Goal: Contribute content: Contribute content

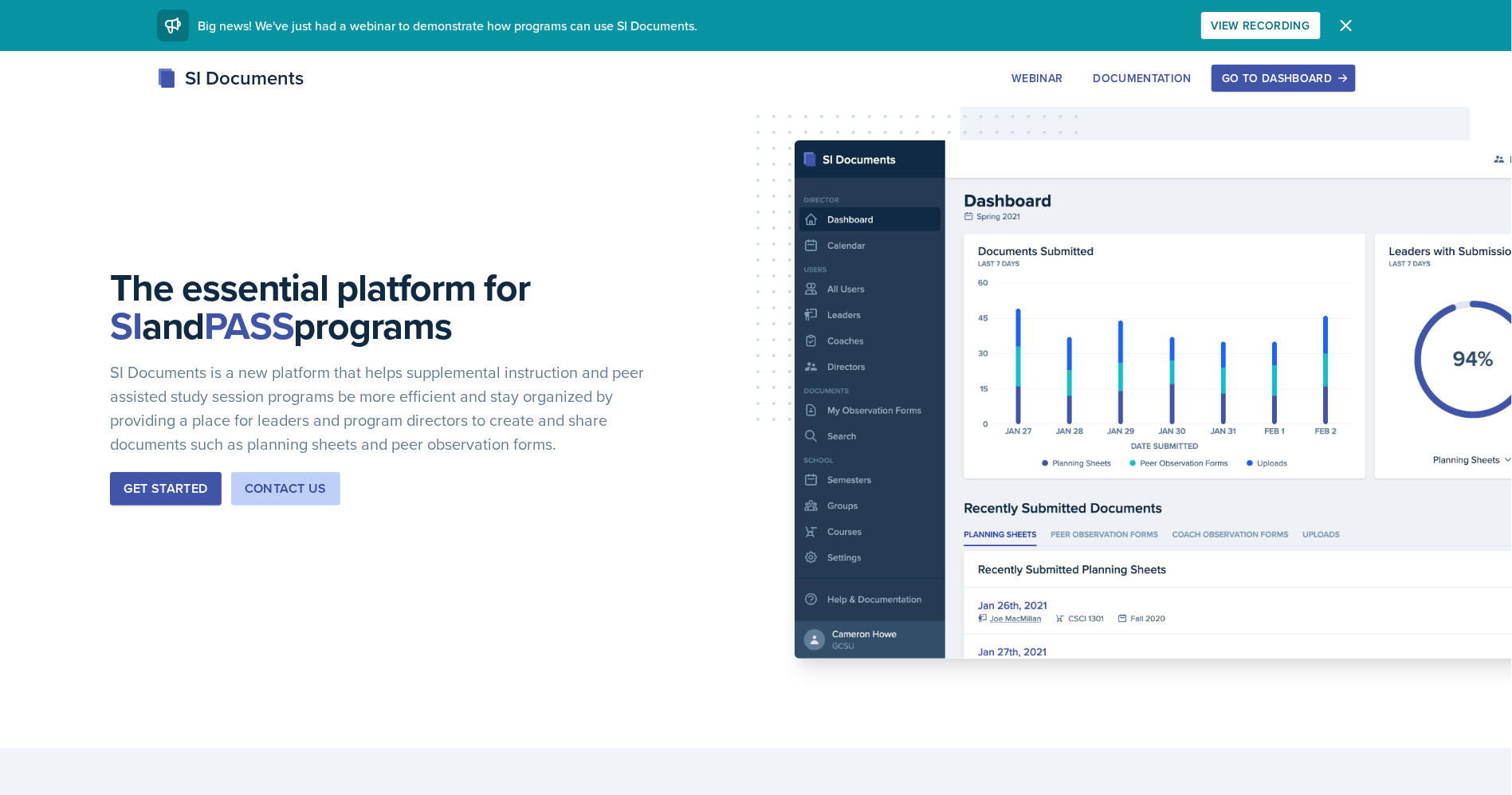
click at [1255, 82] on div "Go to Dashboard" at bounding box center [1283, 78] width 122 height 12
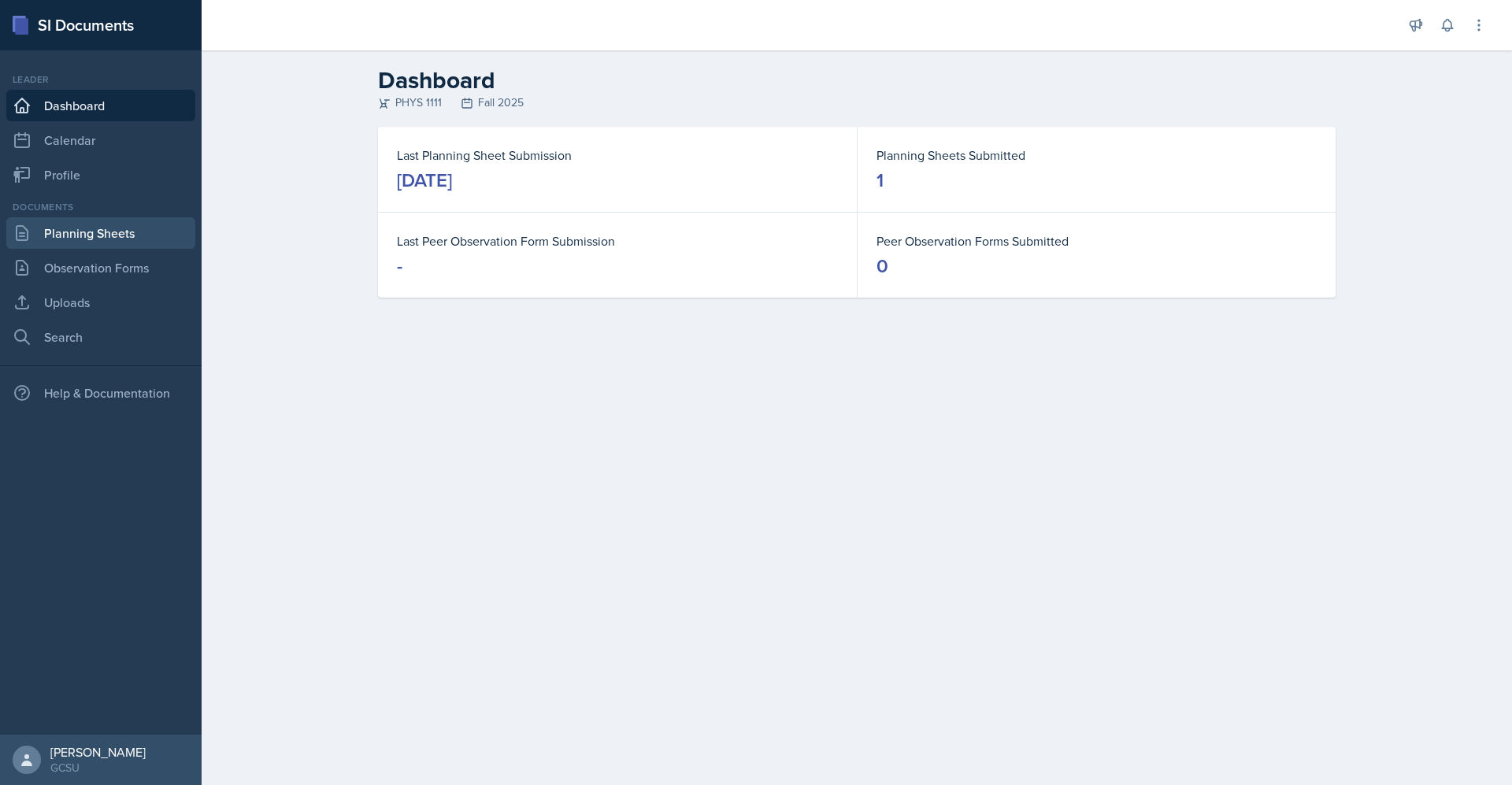
click at [124, 230] on link "Planning Sheets" at bounding box center [100, 233] width 189 height 31
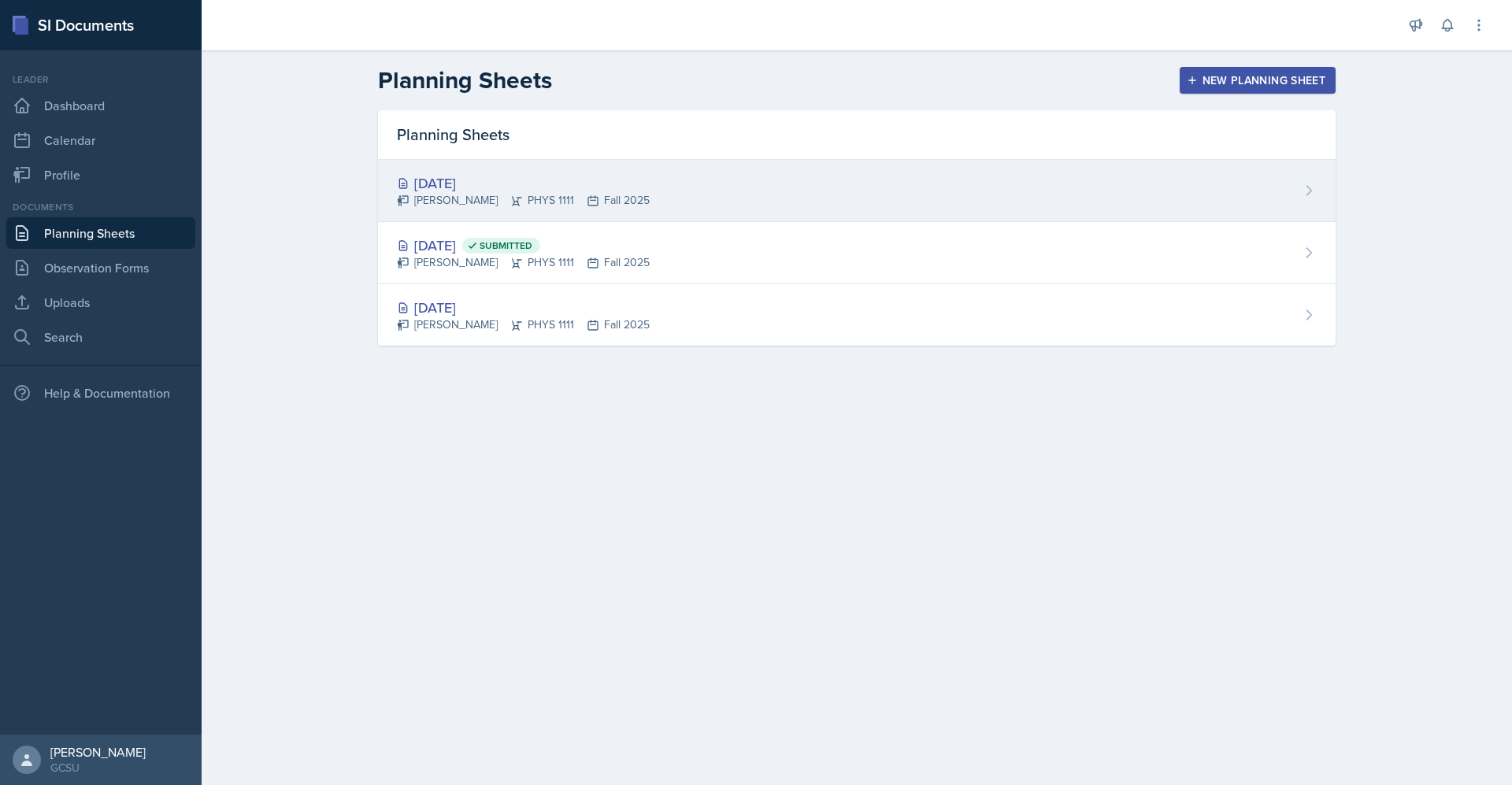
click at [648, 188] on div "[DATE]" at bounding box center [523, 183] width 252 height 21
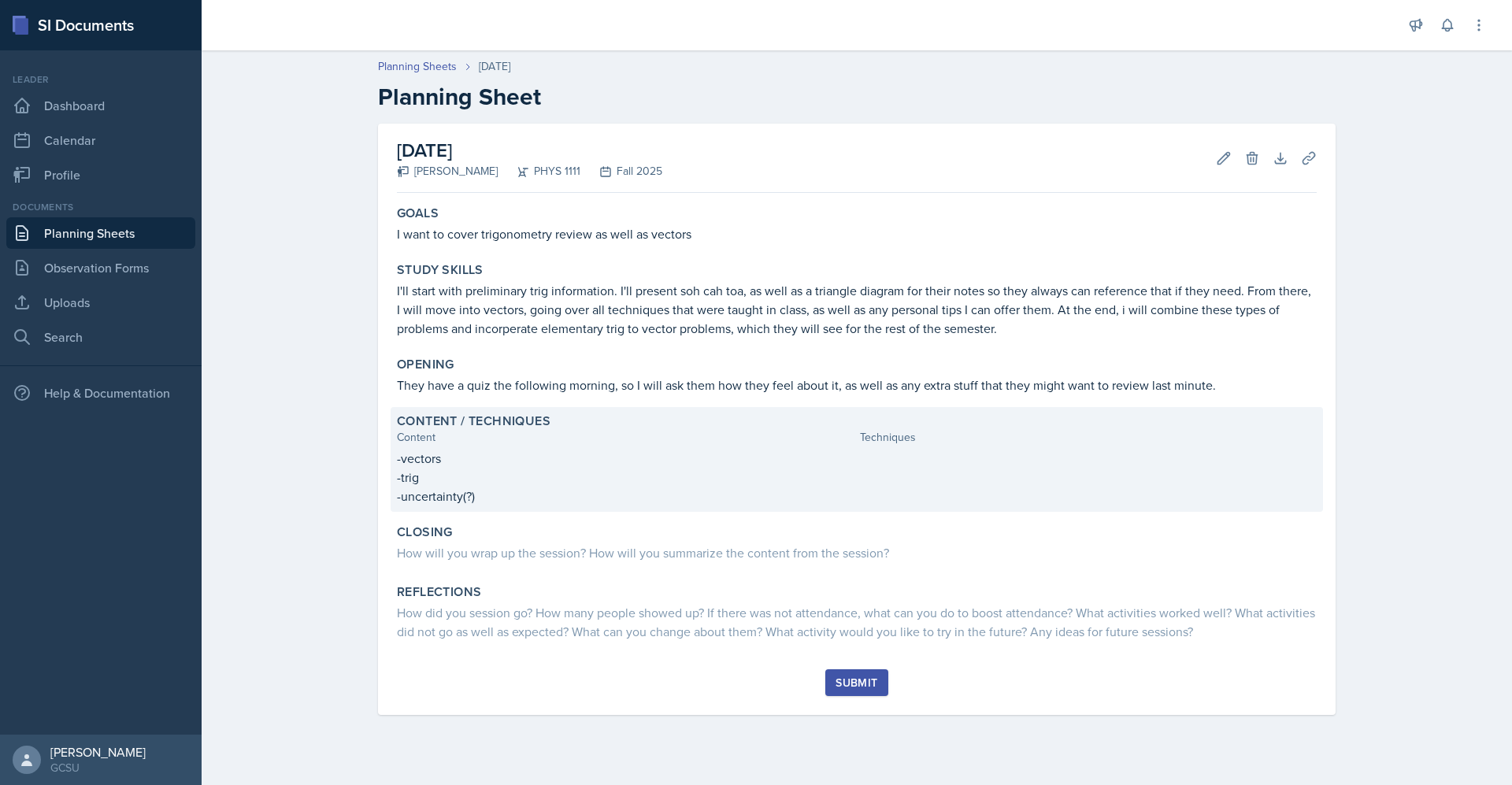
click at [825, 448] on div "Content / Techniques Content Techniques -vectors -trig -uncertainty(?)" at bounding box center [857, 460] width 932 height 104
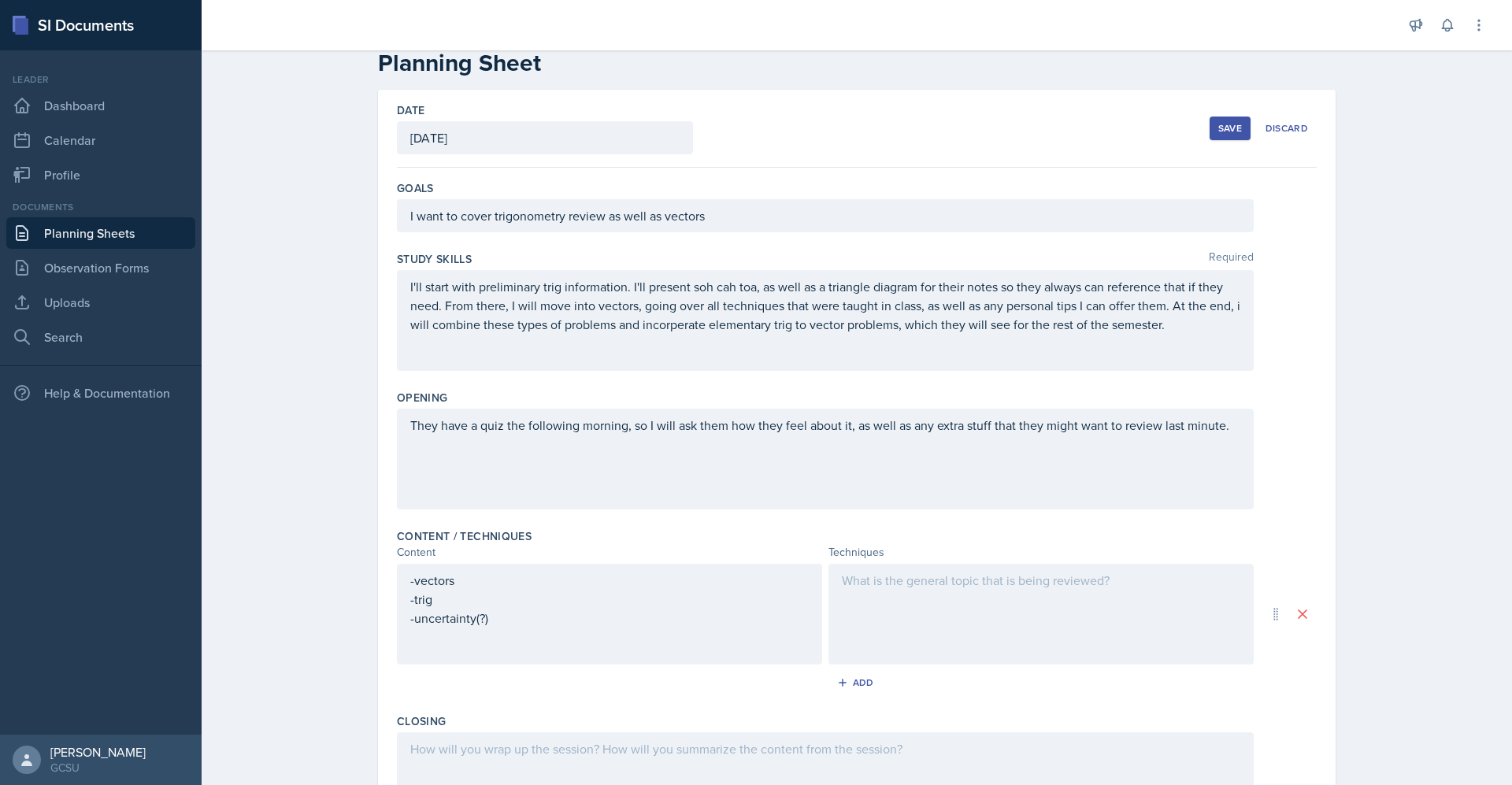
click at [890, 598] on div at bounding box center [1041, 614] width 425 height 101
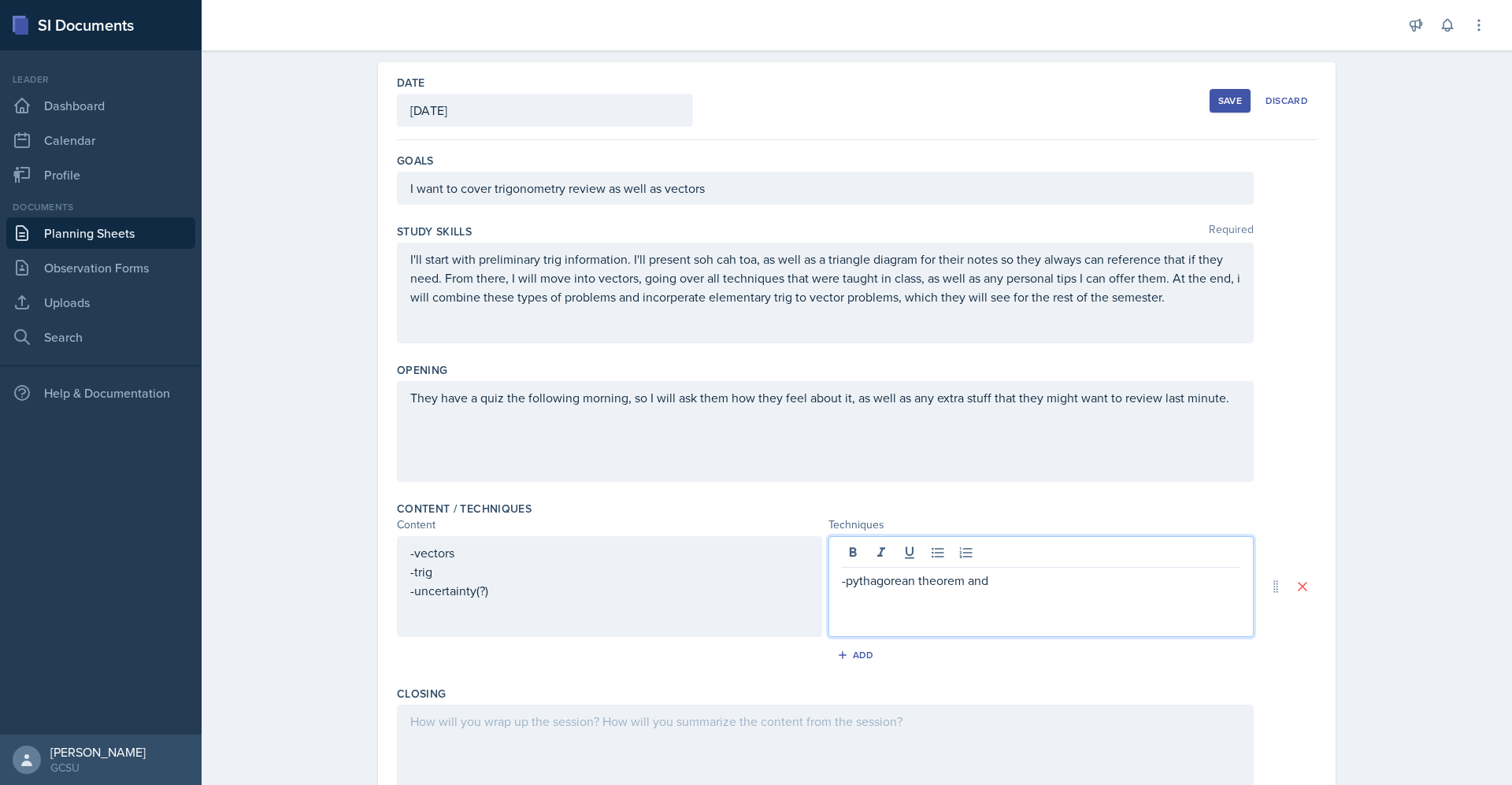
scroll to position [68, 0]
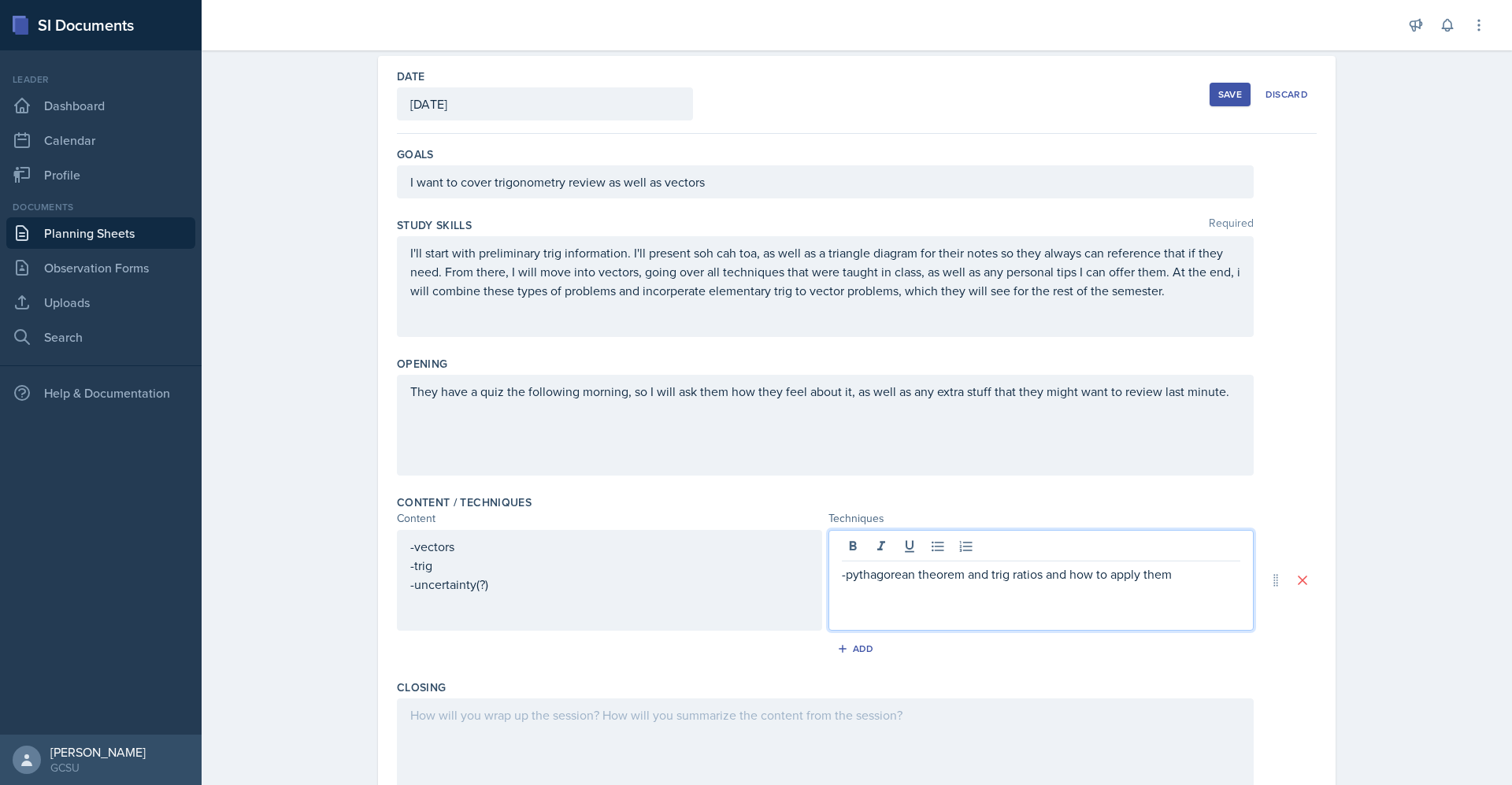
click at [894, 574] on p "-pythagorean theorem and trig ratios and how to apply them" at bounding box center [1041, 574] width 399 height 19
click at [886, 576] on p "-pythagorean theorem and trig ratios and how to apply them" at bounding box center [1041, 574] width 399 height 19
click at [876, 574] on p "-pythagorean theorem and trig ratios and how to apply them" at bounding box center [1041, 574] width 399 height 19
click at [1208, 579] on p "-pythagorean theorem and trig ratios and how to apply them" at bounding box center [1041, 574] width 399 height 19
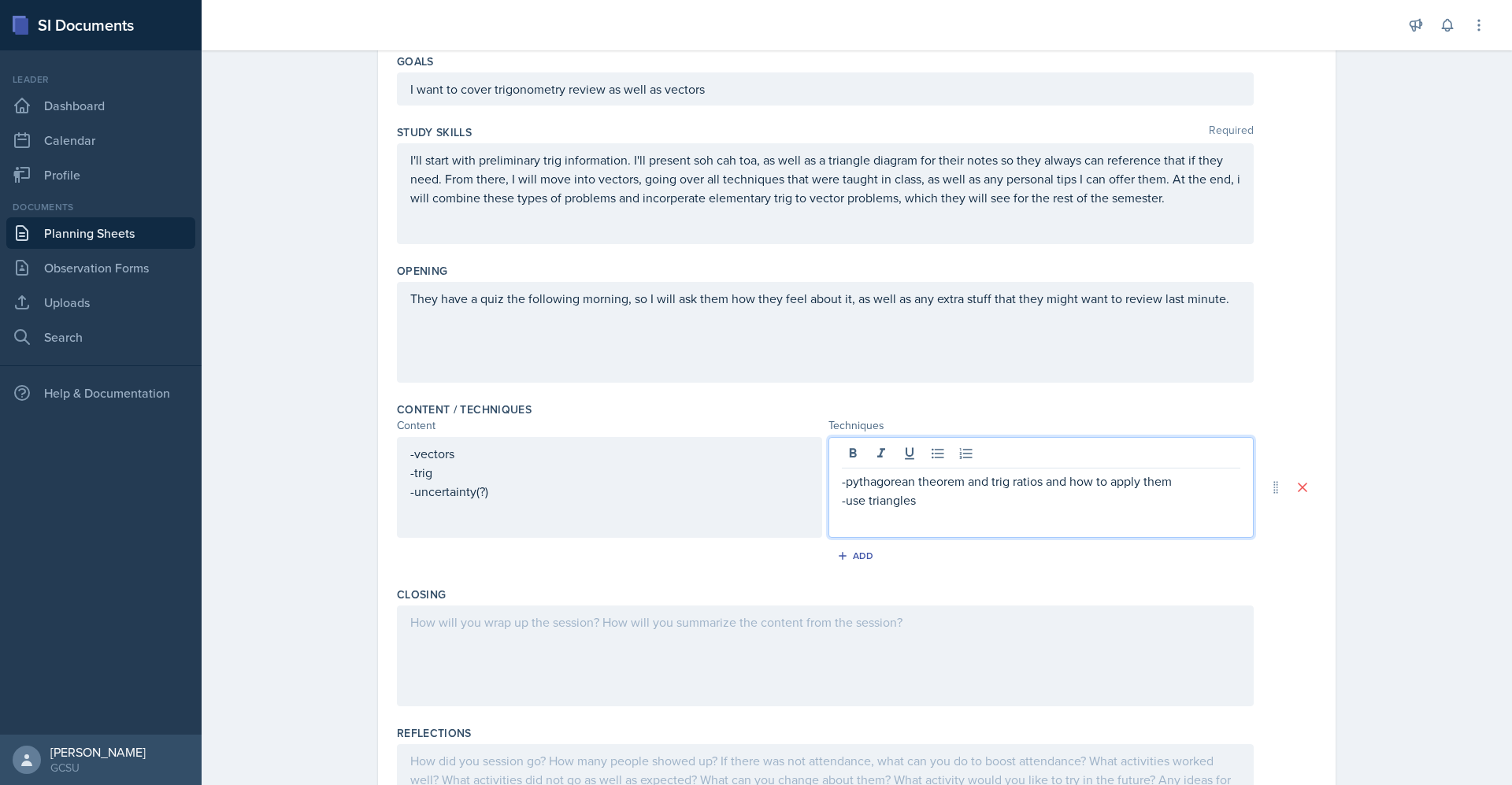
scroll to position [164, 0]
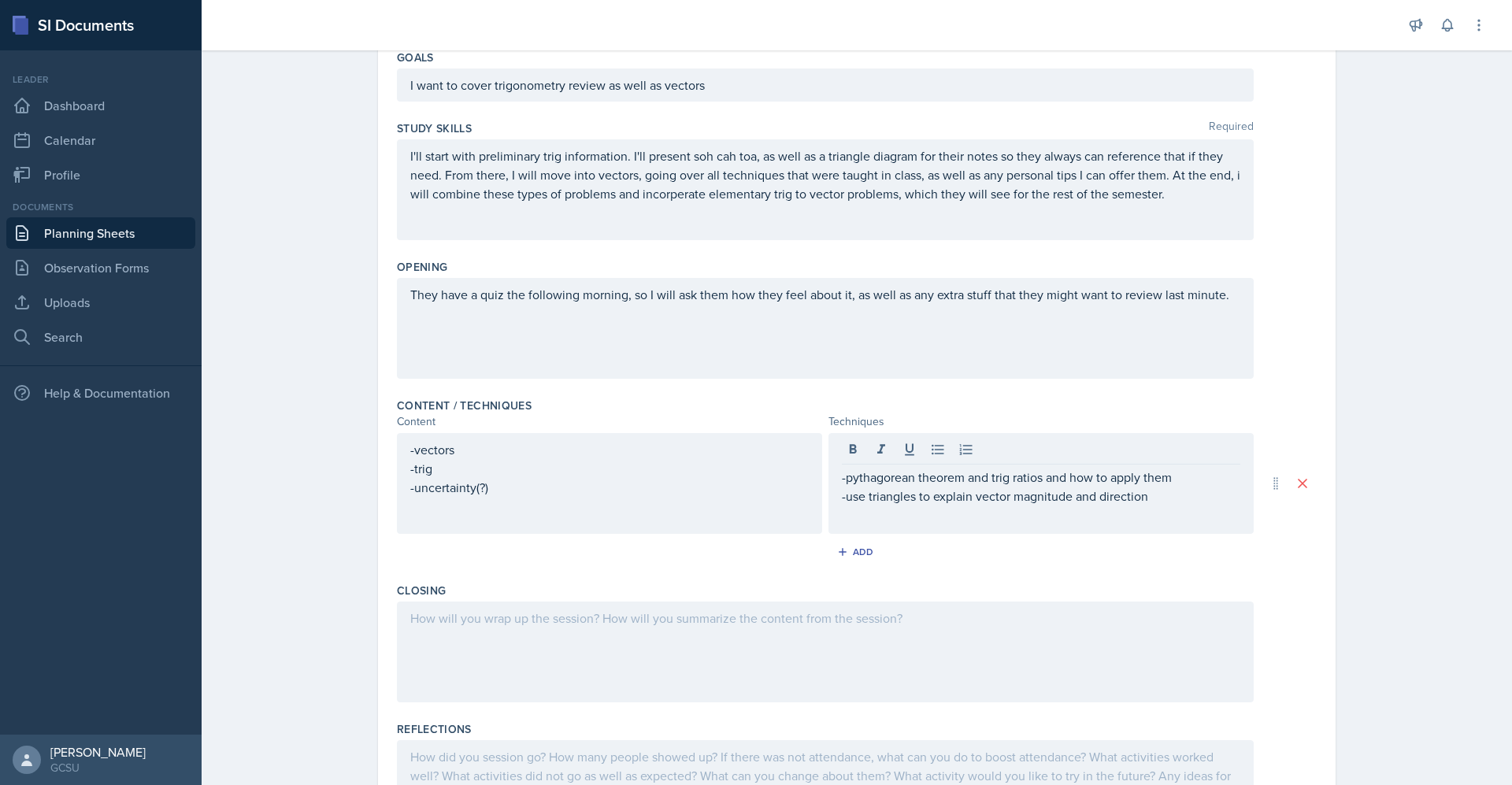
click at [764, 646] on div at bounding box center [825, 652] width 857 height 101
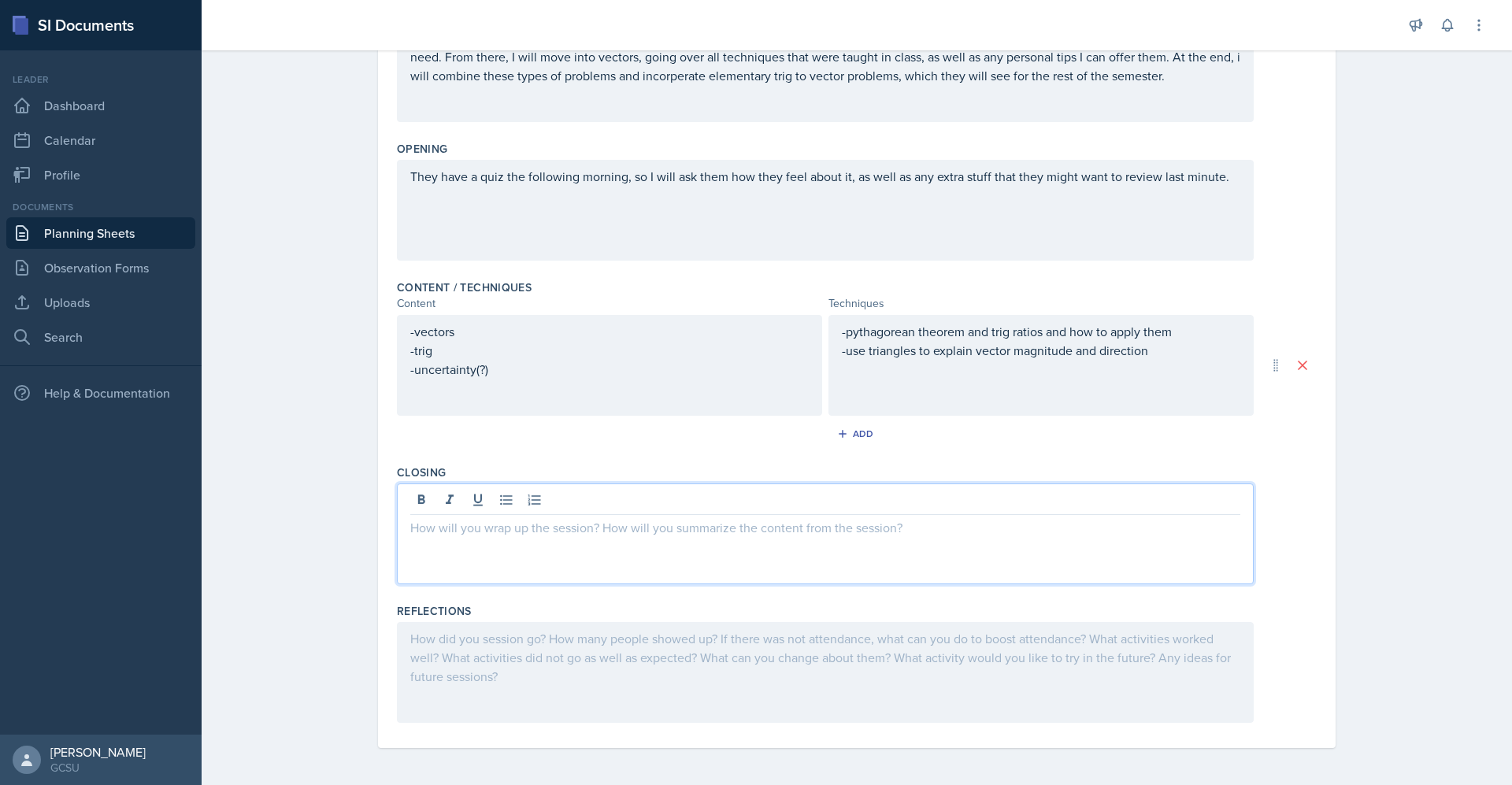
scroll to position [282, 0]
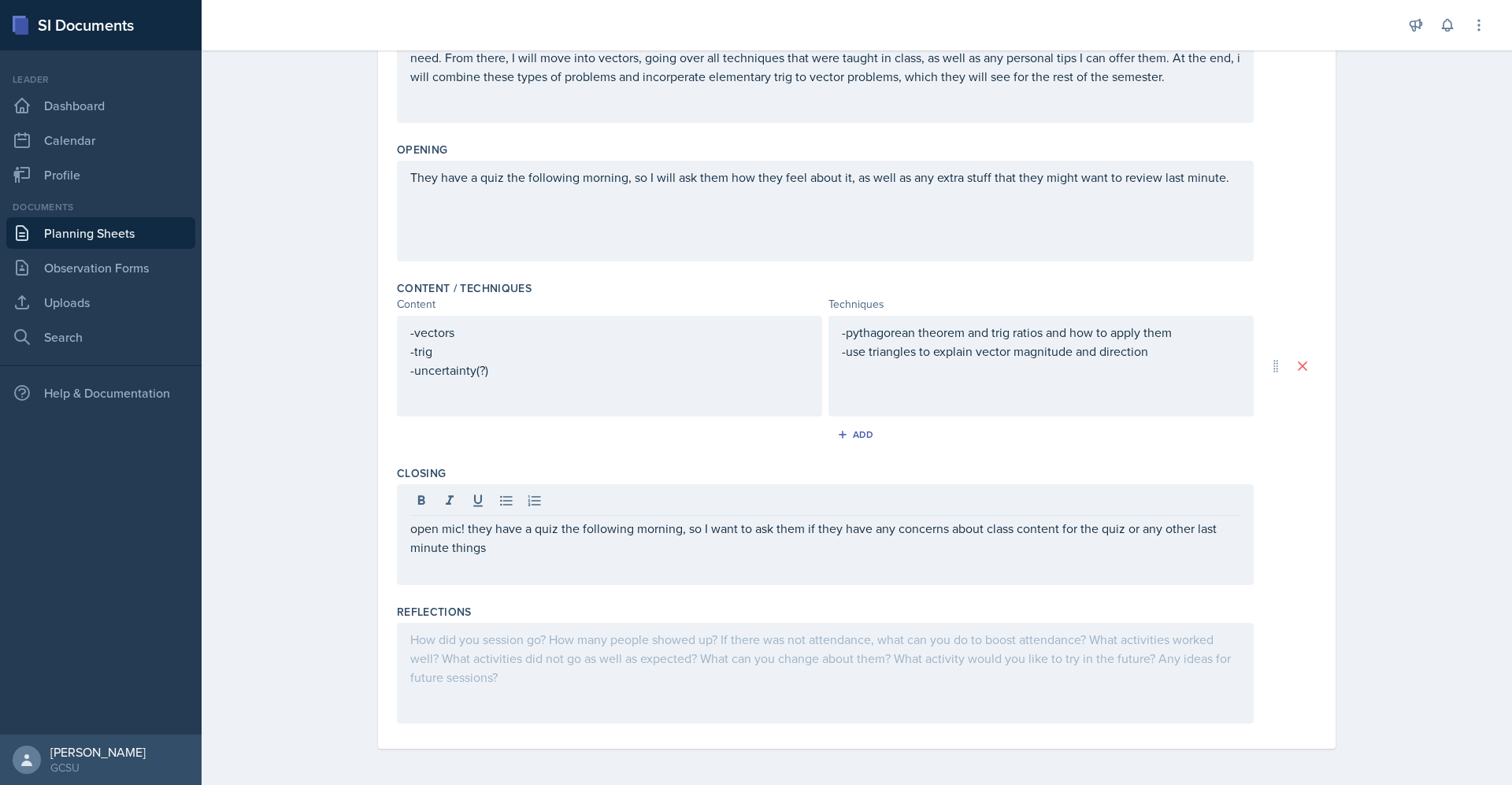
click at [749, 655] on div at bounding box center [825, 674] width 857 height 101
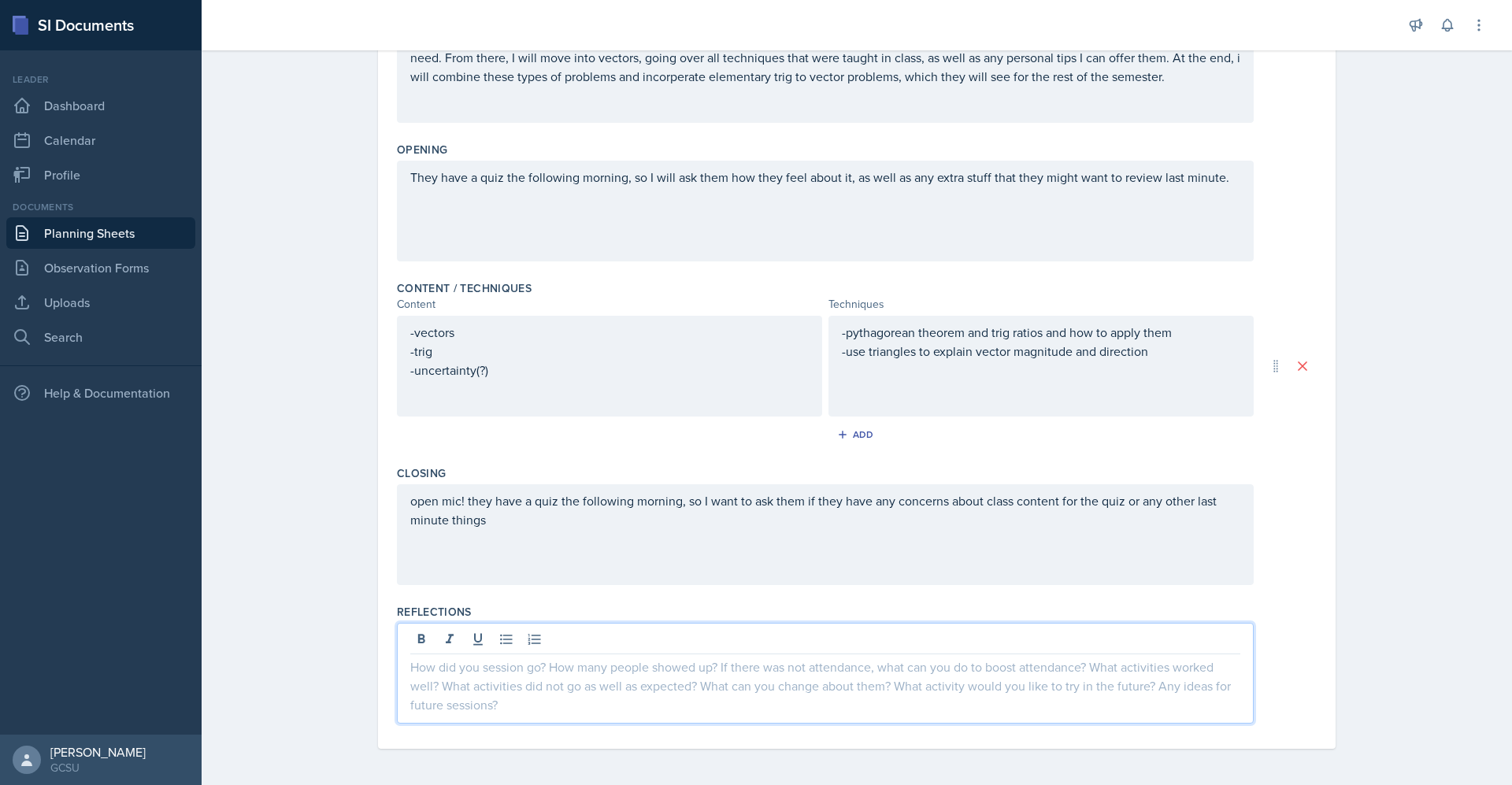
scroll to position [283, 0]
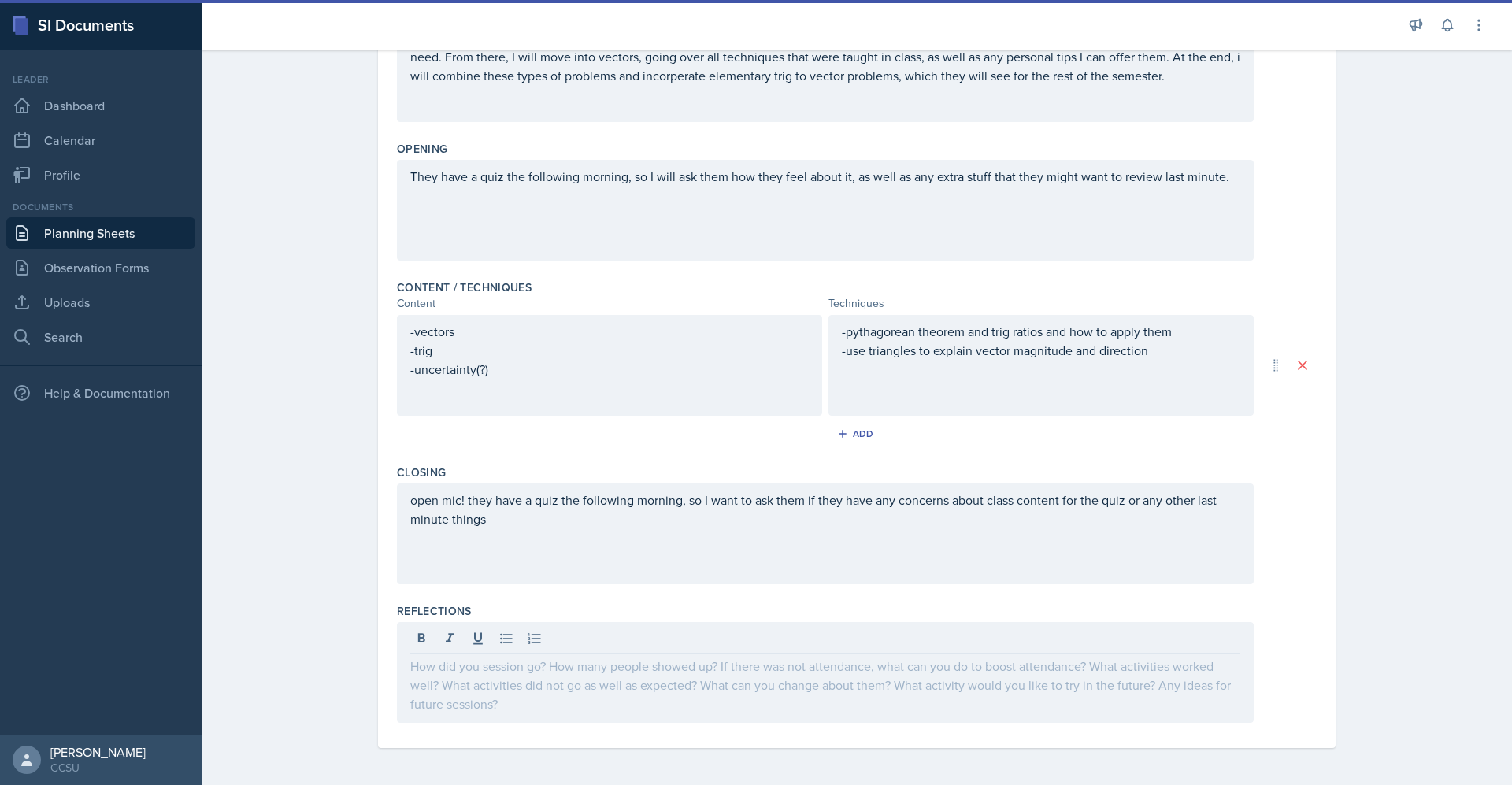
click at [528, 529] on div "open mic! they have a quiz the following morning, so I want to ask them if they…" at bounding box center [825, 533] width 857 height 101
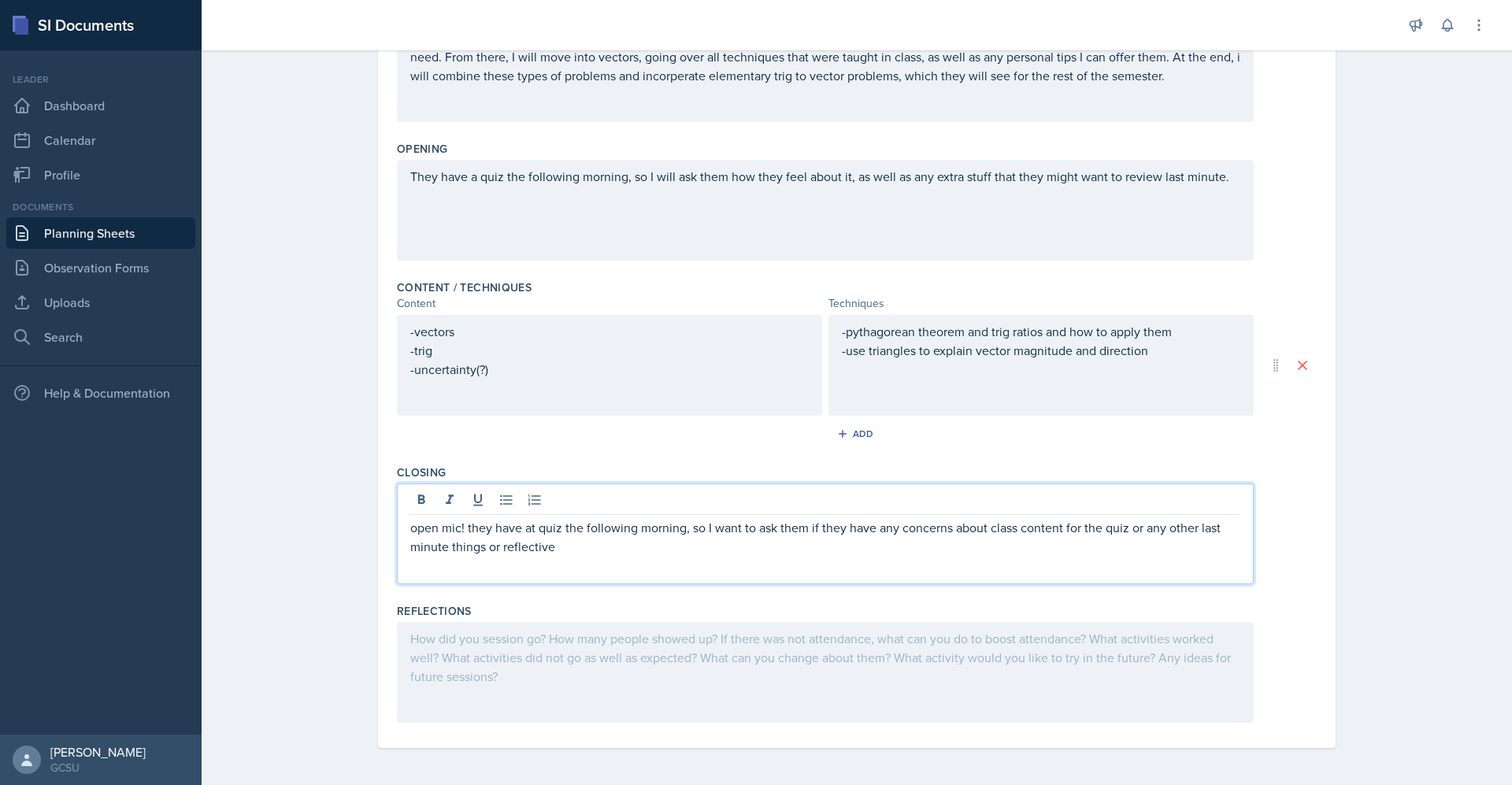
click at [521, 532] on p "open mic! they have at quiz the following morning, so I want to ask them if the…" at bounding box center [824, 536] width 830 height 37
click at [586, 549] on p "open mic! they have quiz the following morning, so I want to ask them if they h…" at bounding box center [824, 536] width 830 height 37
click at [813, 651] on div at bounding box center [825, 673] width 857 height 101
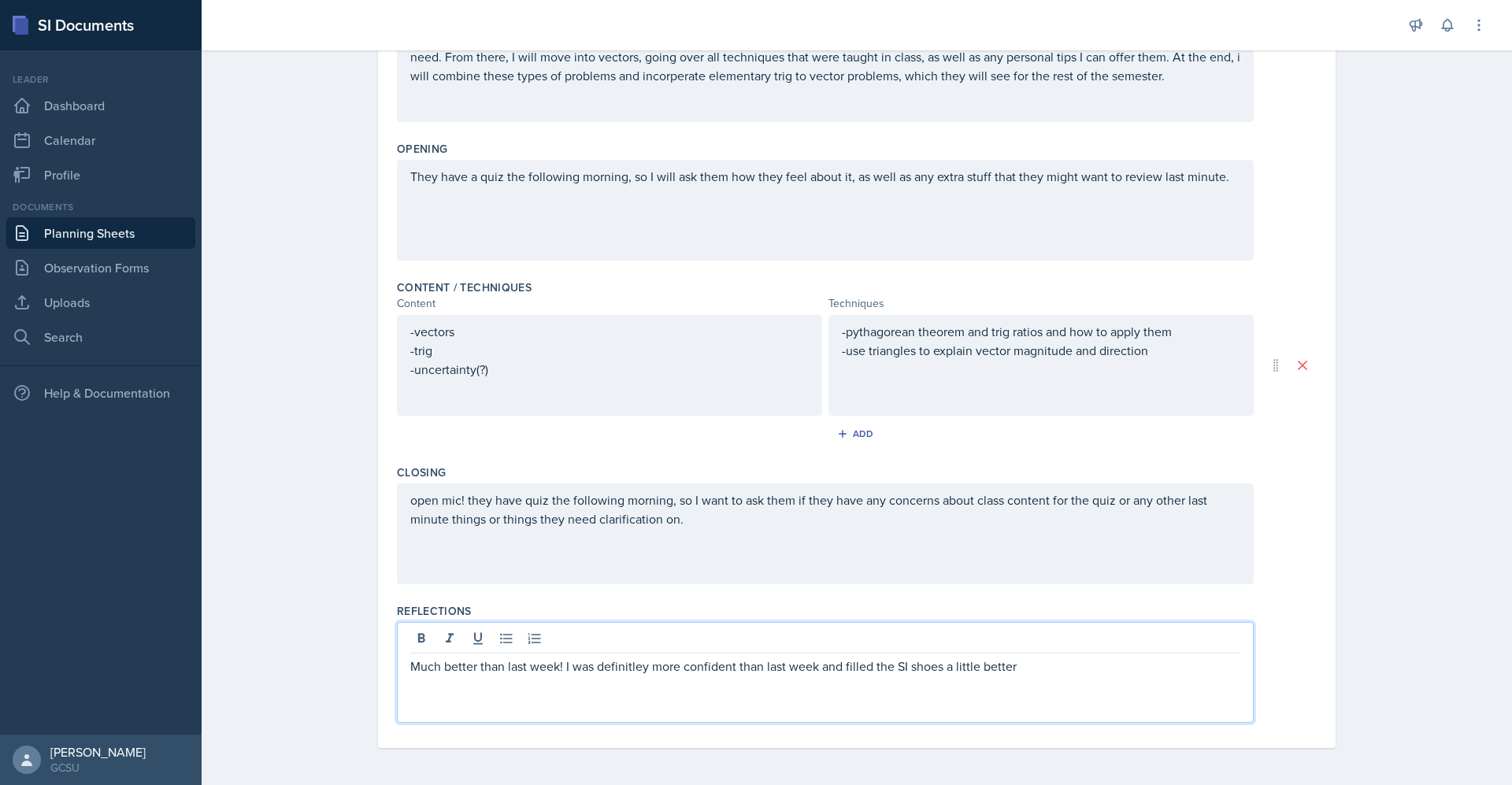
click at [624, 671] on p "Much better than last week! I was definitley more confident than last week and …" at bounding box center [824, 666] width 830 height 19
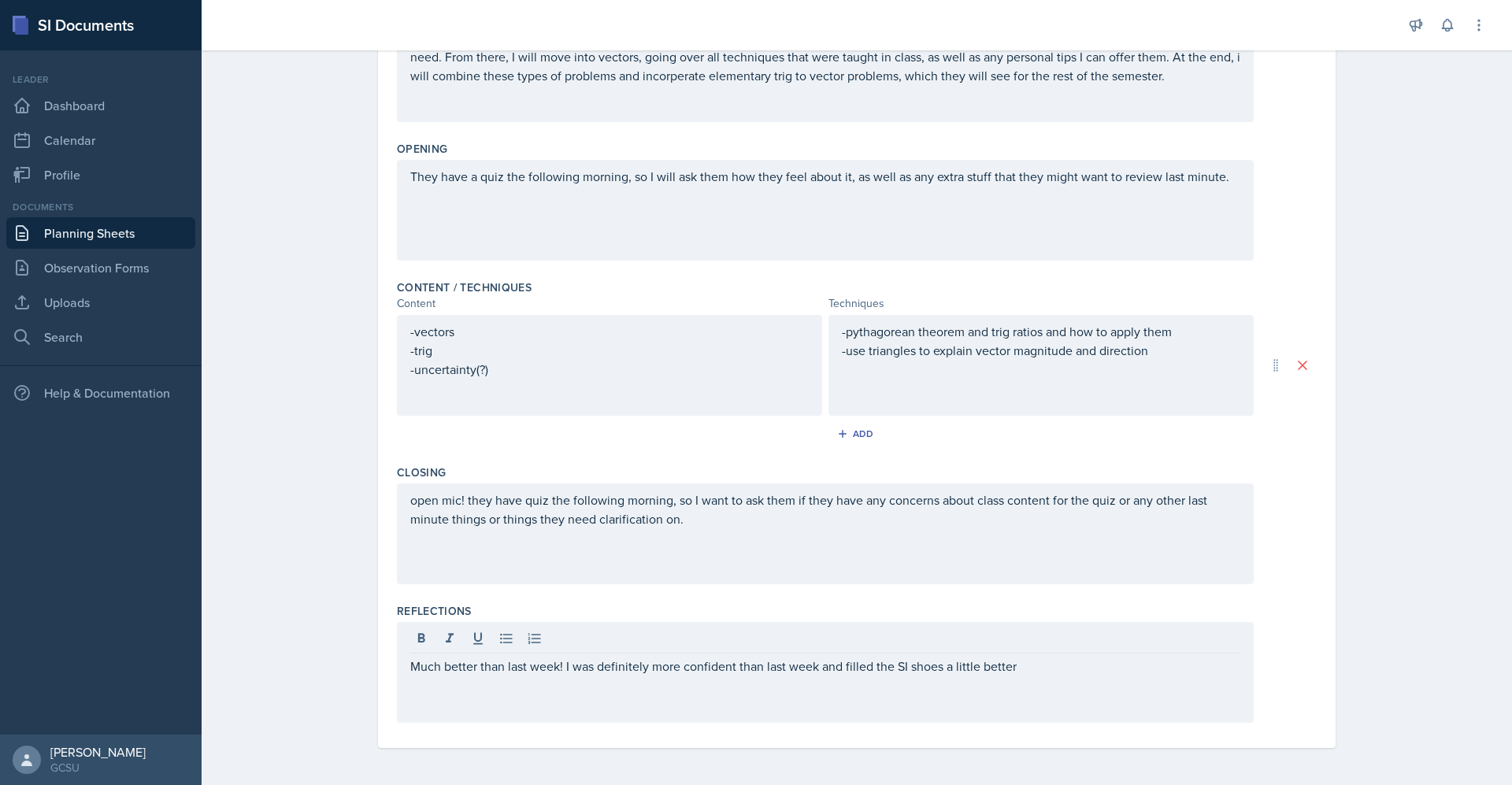
click at [1070, 694] on div "Much better than last week! I was definitely more confident than last week and …" at bounding box center [825, 673] width 857 height 101
click at [1052, 682] on div "Much better than last week! I was definitely more confident than last week and …" at bounding box center [825, 673] width 857 height 101
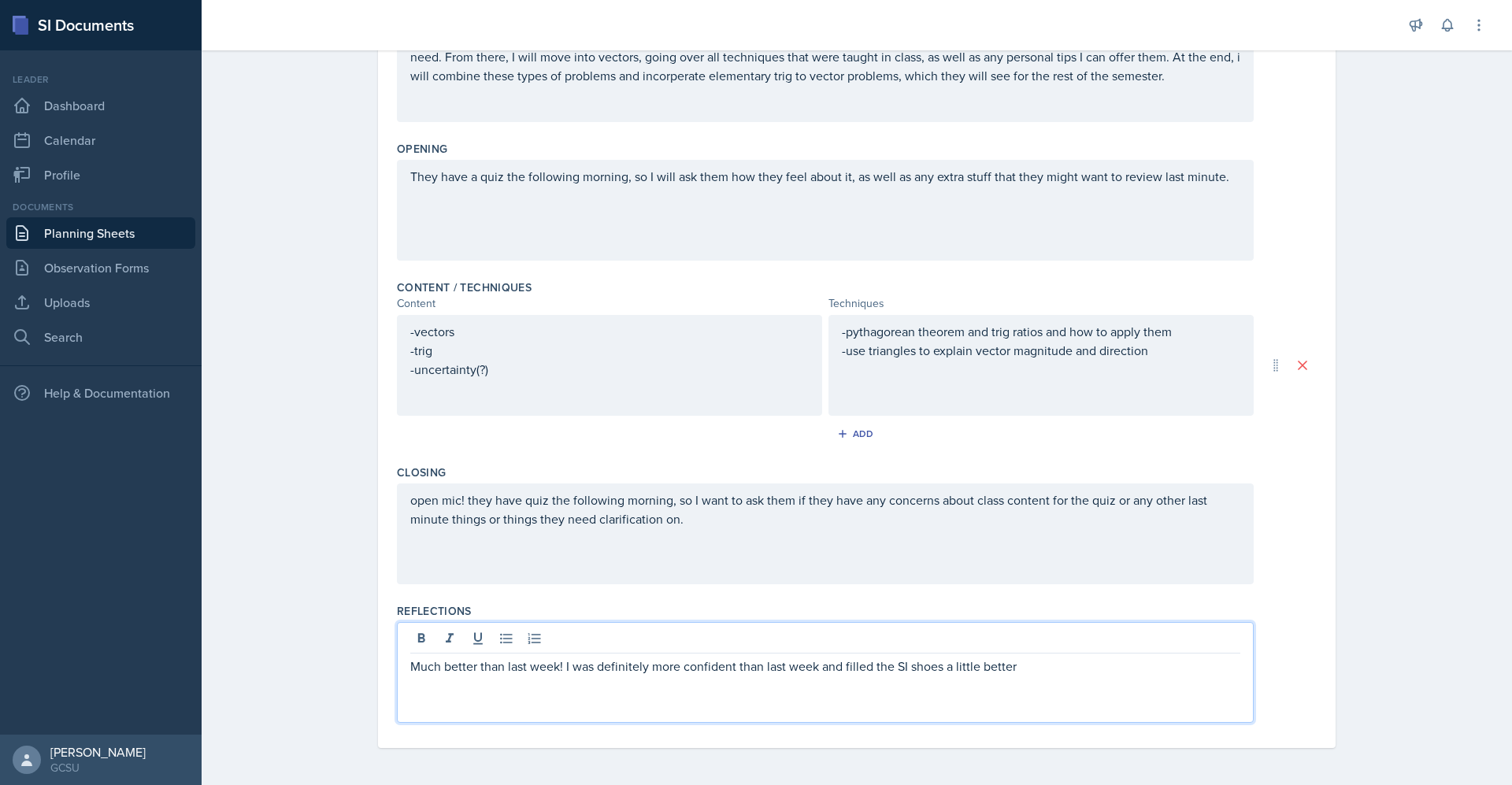
click at [1027, 665] on p "Much better than last week! I was definitely more confident than last week and …" at bounding box center [824, 666] width 830 height 19
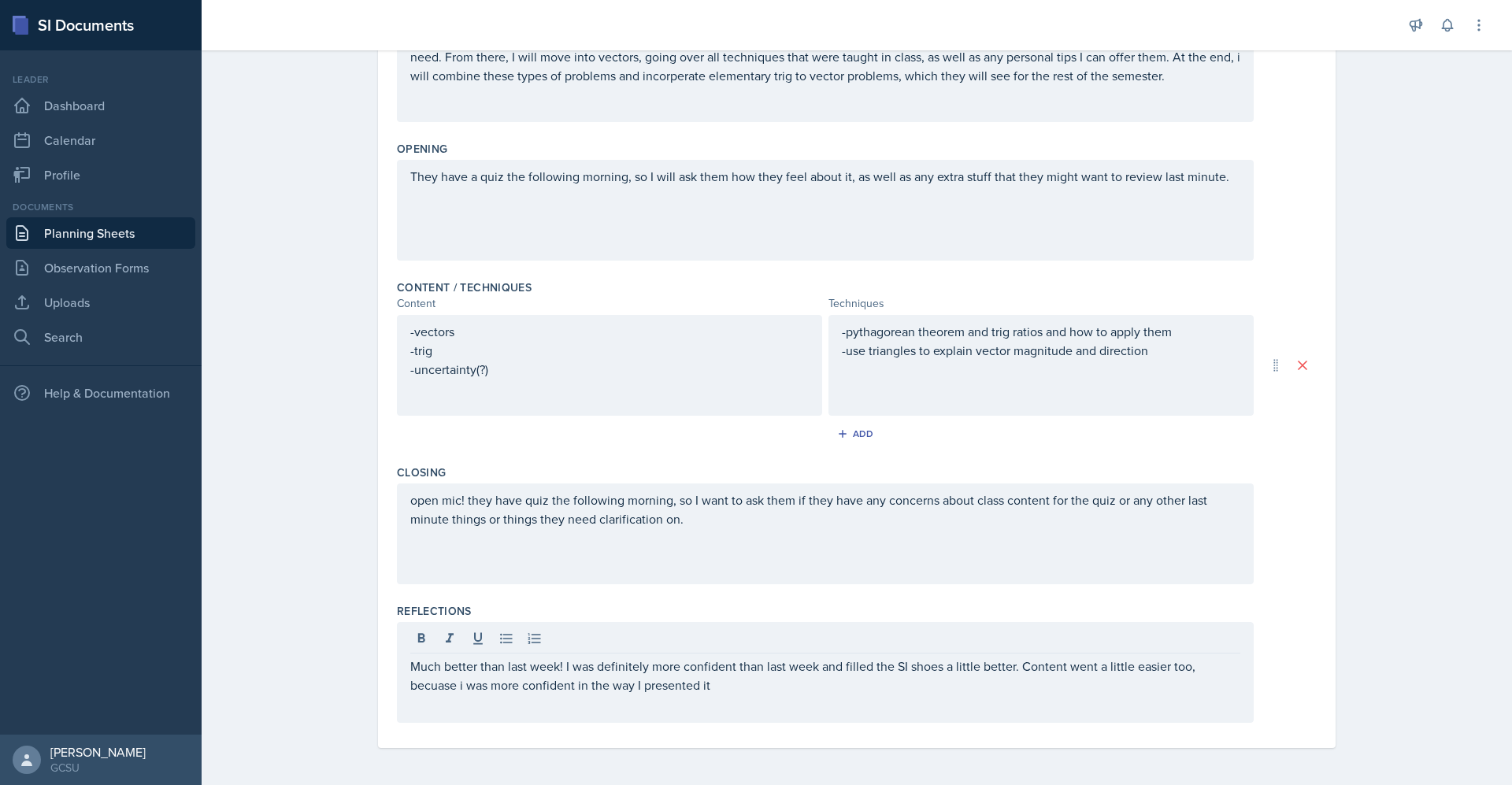
click at [423, 696] on div "Much better than last week! I was definitely more confident than last week and …" at bounding box center [825, 673] width 857 height 101
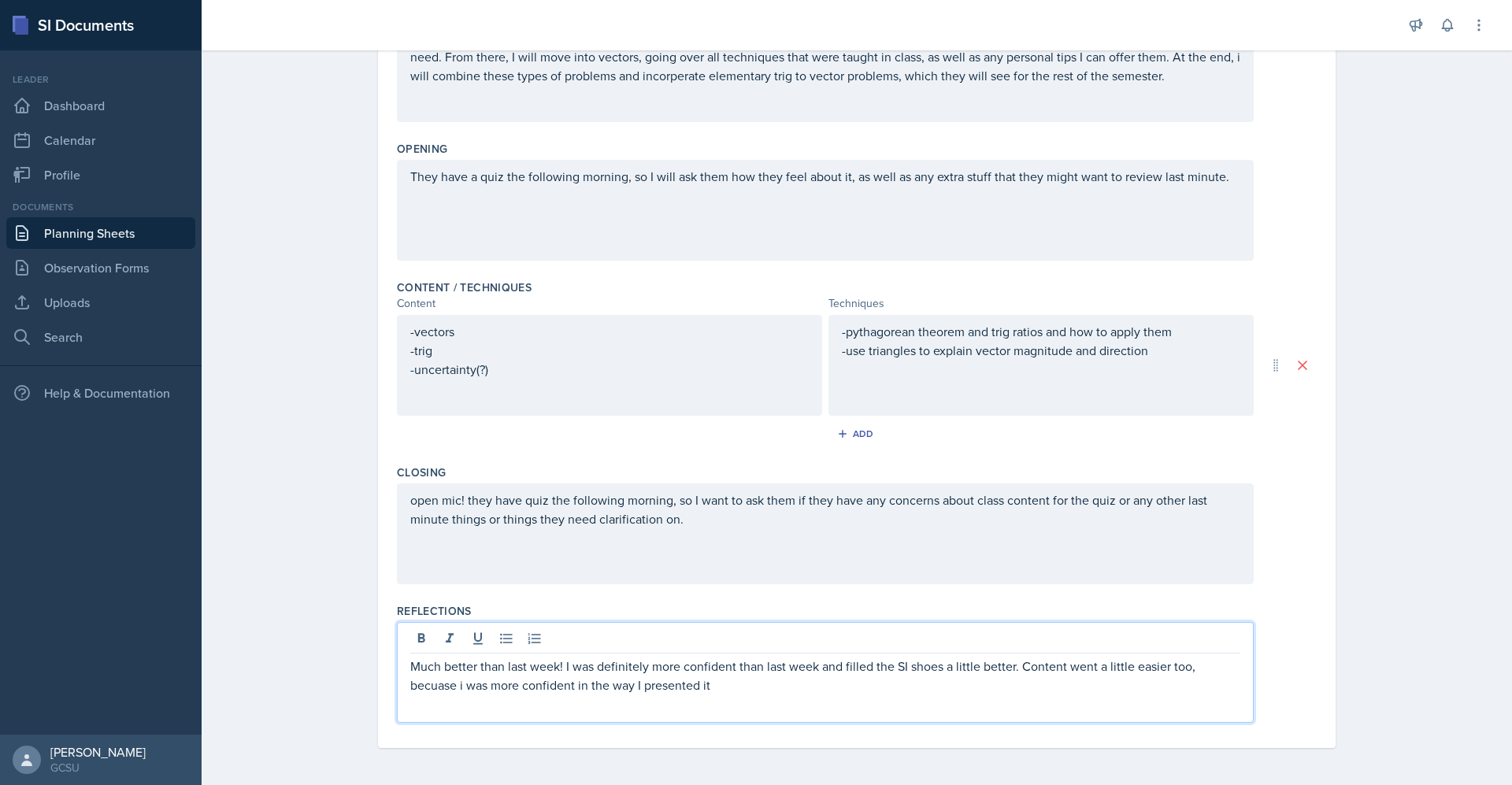
click at [416, 688] on p "Much better than last week! I was definitely more confident than last week and …" at bounding box center [824, 674] width 830 height 37
drag, startPoint x: 417, startPoint y: 688, endPoint x: 528, endPoint y: 178, distance: 521.9
click at [528, 178] on div "They have a quiz the following morning, so I will ask them how they feel about …" at bounding box center [825, 211] width 857 height 101
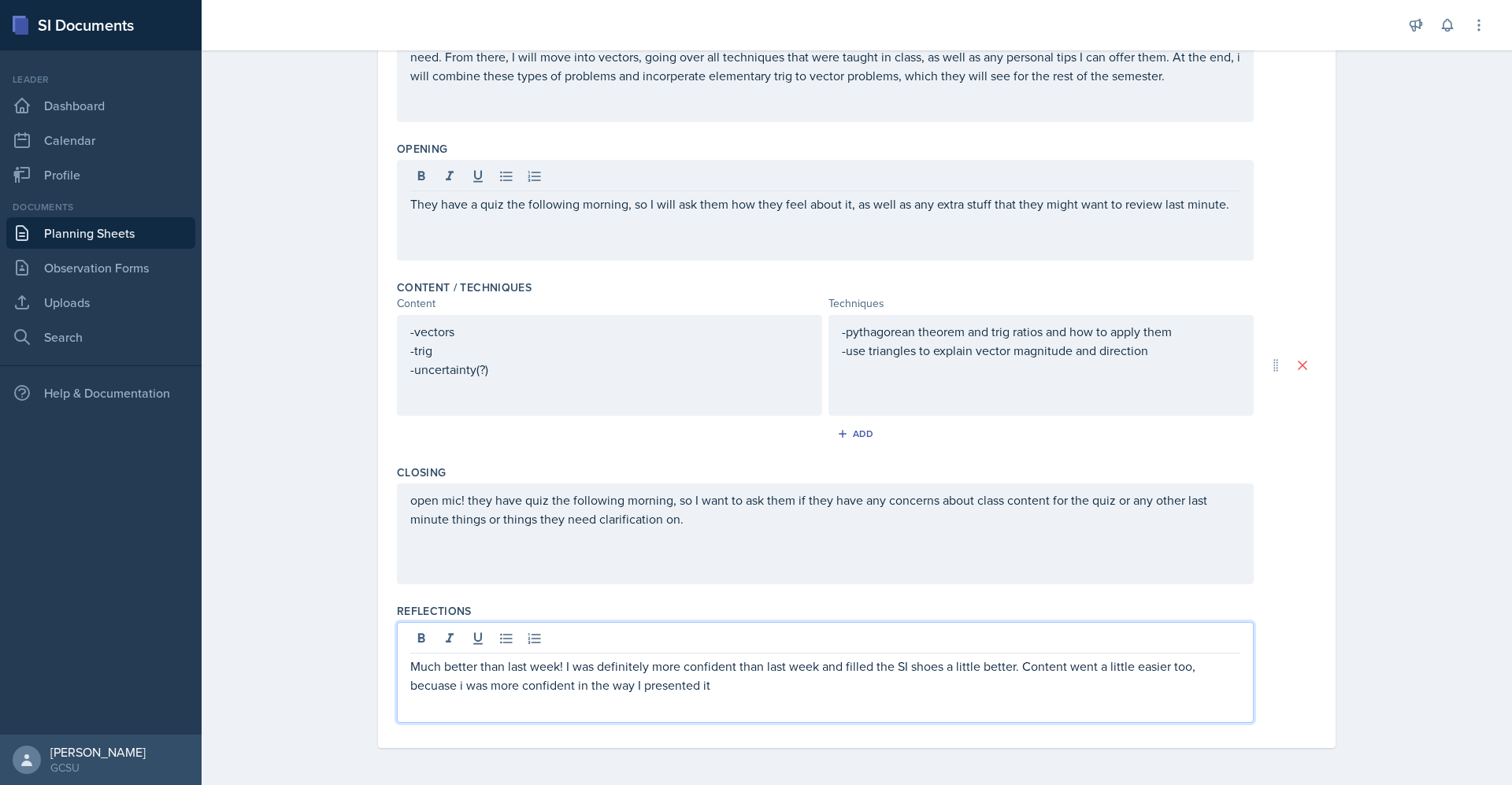
click at [422, 654] on div "Much better than last week! I was definitely more confident than last week and …" at bounding box center [825, 673] width 857 height 101
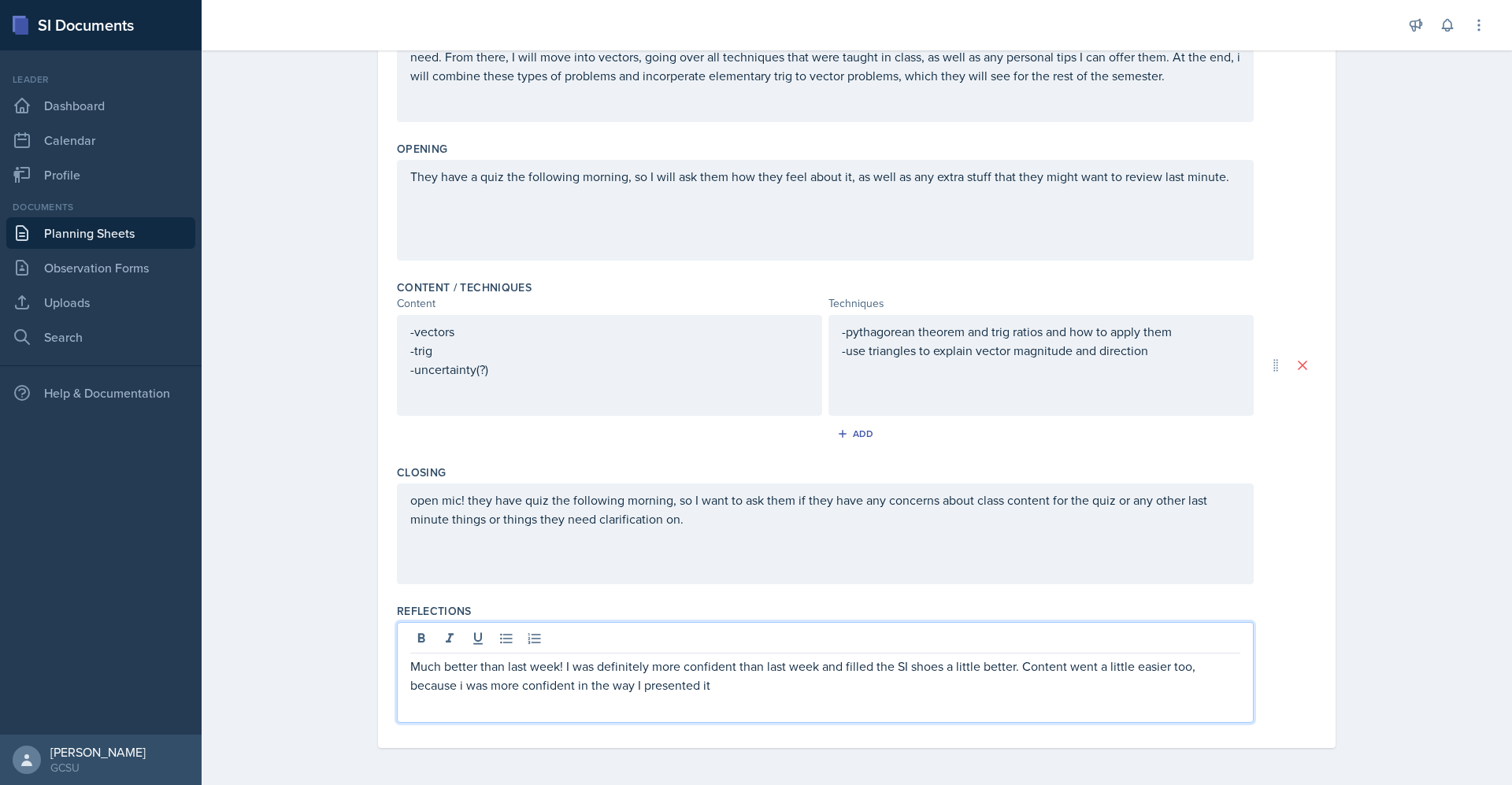
click at [454, 684] on p "Much better than last week! I was definitely more confident than last week and …" at bounding box center [824, 674] width 830 height 37
click at [776, 700] on div "Much better than last week! I was definitely more confident than last week and …" at bounding box center [825, 673] width 857 height 101
click at [744, 671] on p "Much better than last week! I was definitely more confident than last week and …" at bounding box center [824, 674] width 830 height 37
click at [722, 680] on p "Much better than last week! I was definitely more confident than last week and …" at bounding box center [824, 674] width 830 height 37
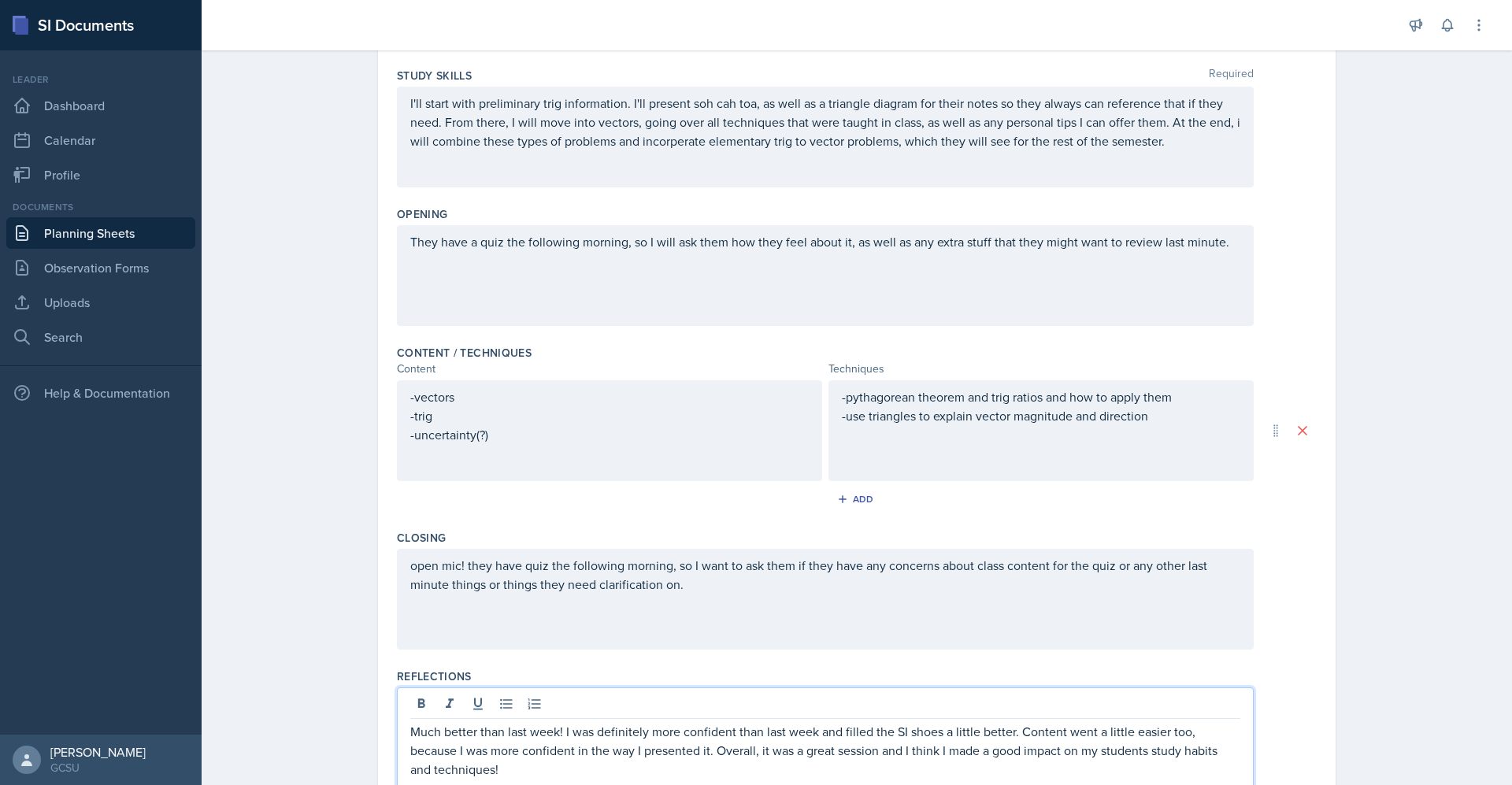
scroll to position [232, 0]
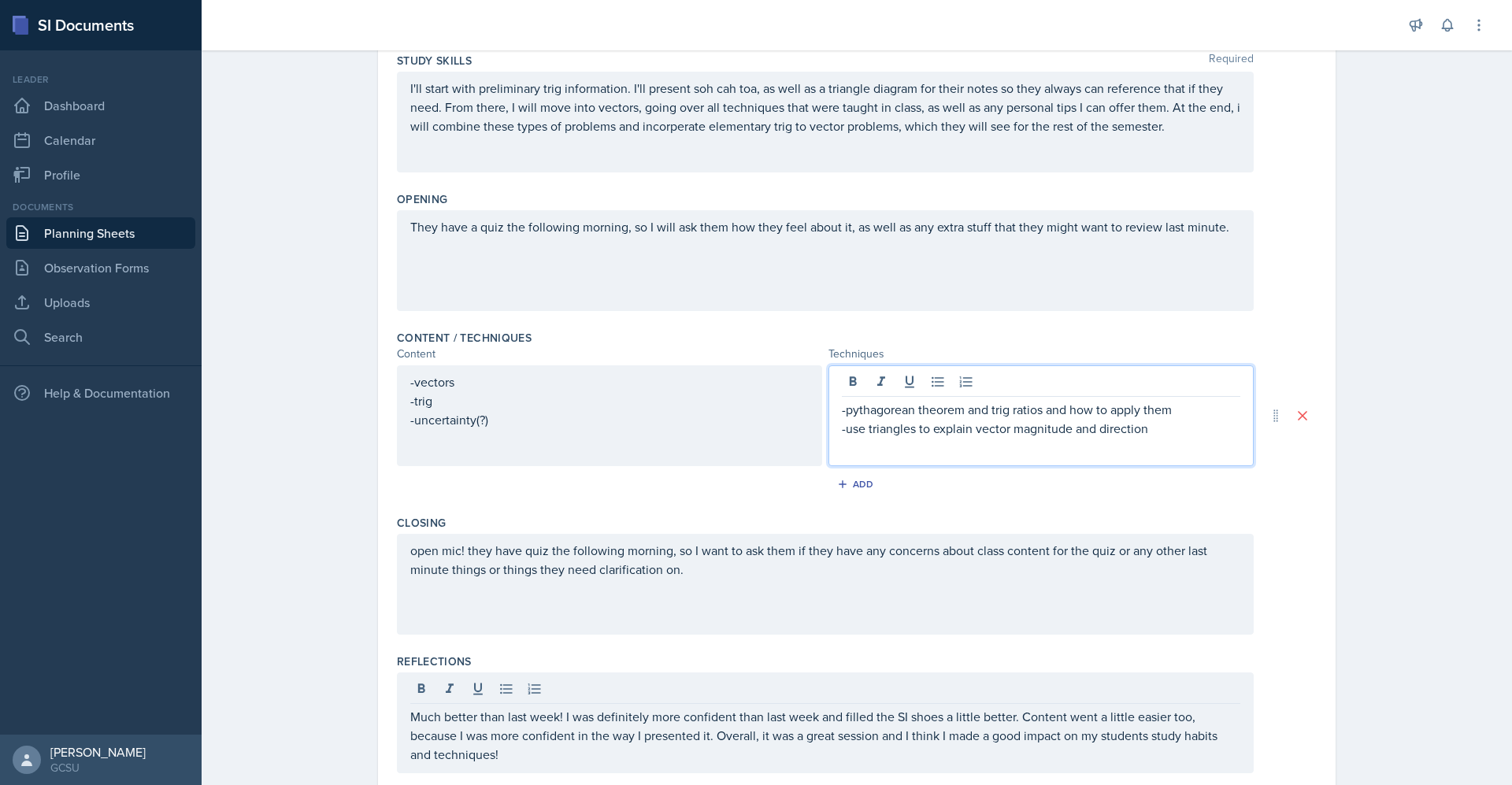
click at [884, 385] on div "-pythagorean theorem and trig ratios and how to apply them -use triangles to ex…" at bounding box center [1041, 416] width 425 height 101
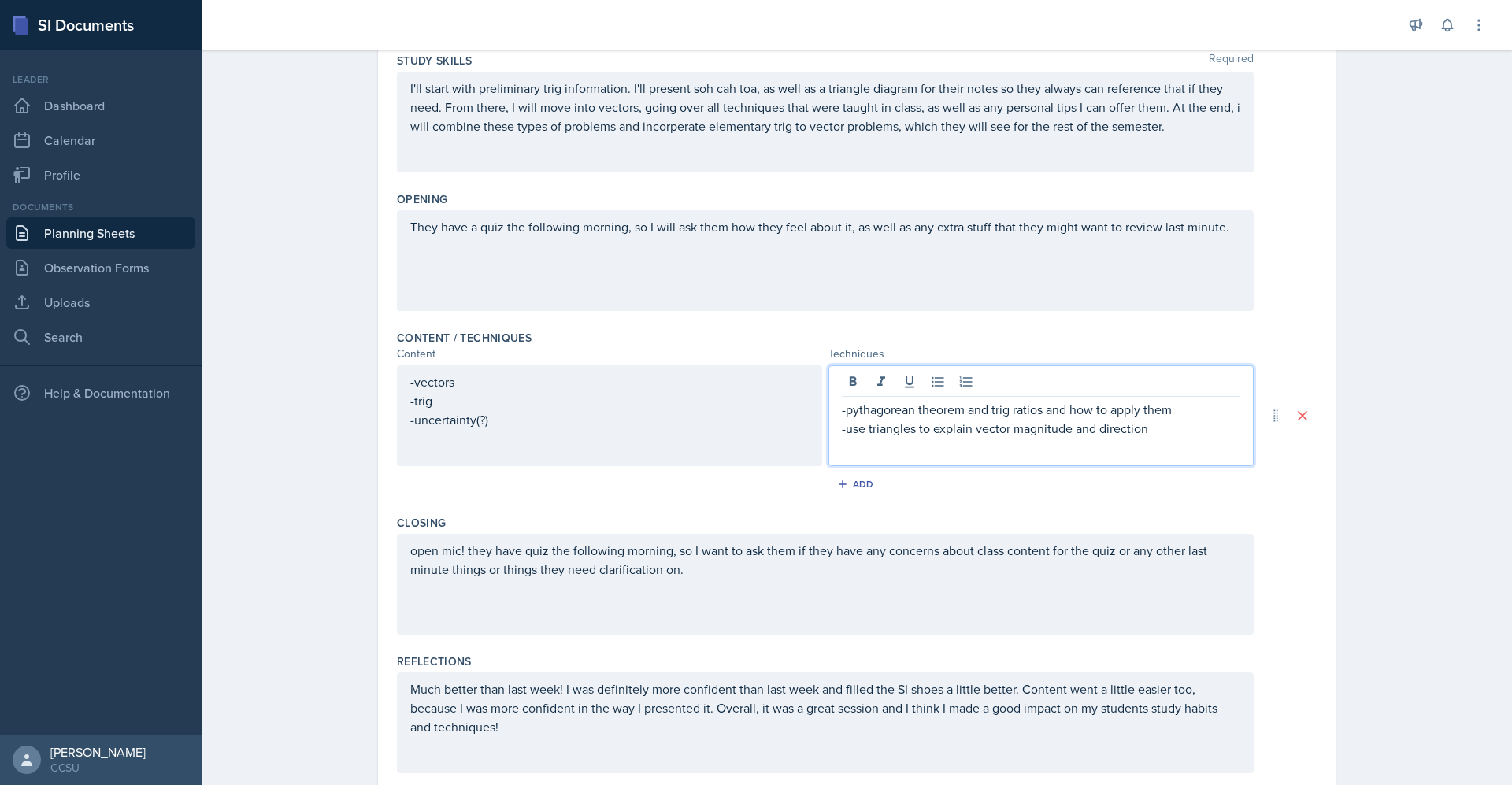
click at [870, 413] on p "-pythagorean theorem and trig ratios and how to apply them" at bounding box center [1041, 410] width 399 height 19
click at [1022, 452] on p at bounding box center [1041, 447] width 399 height 19
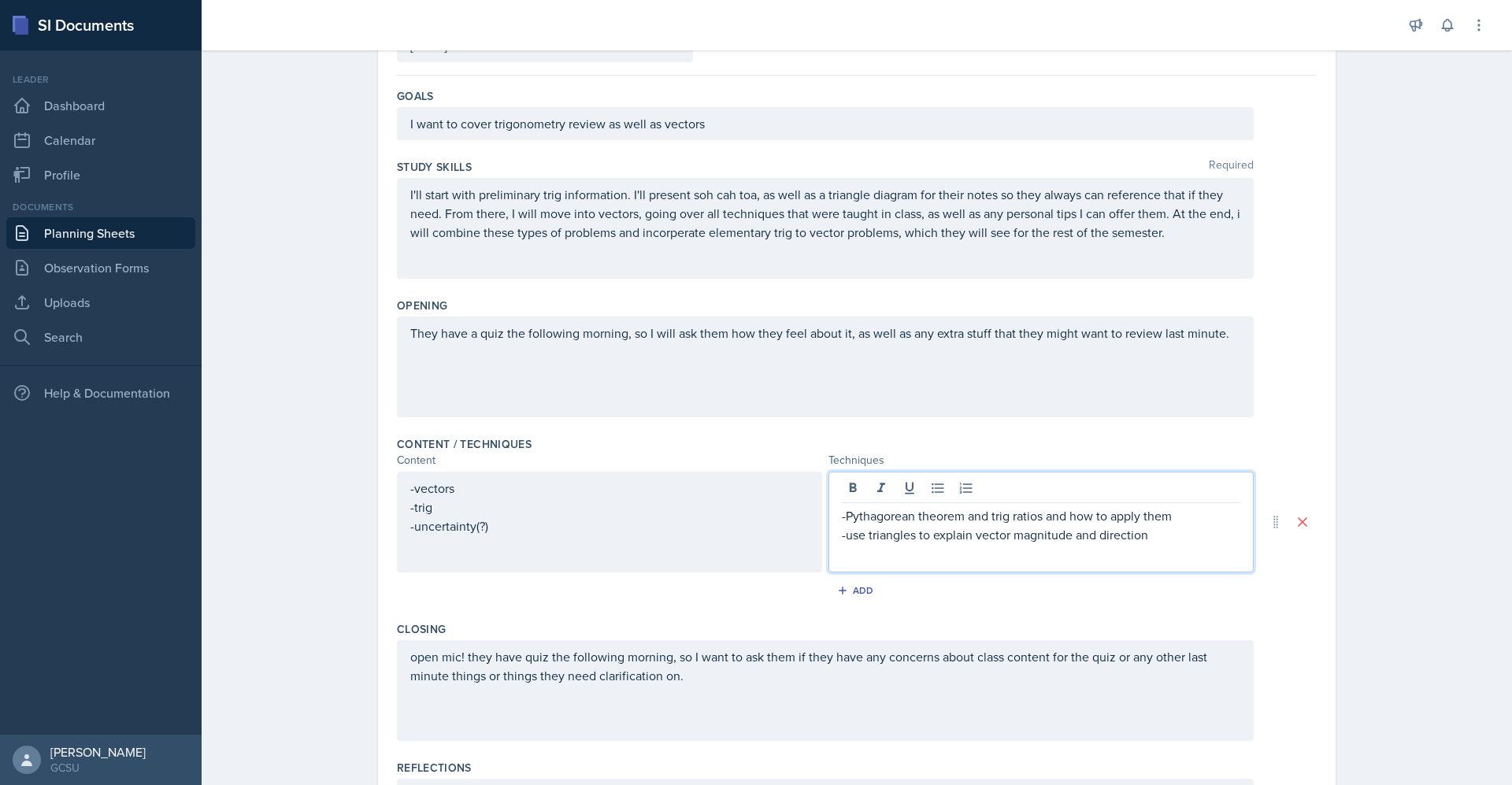
scroll to position [0, 0]
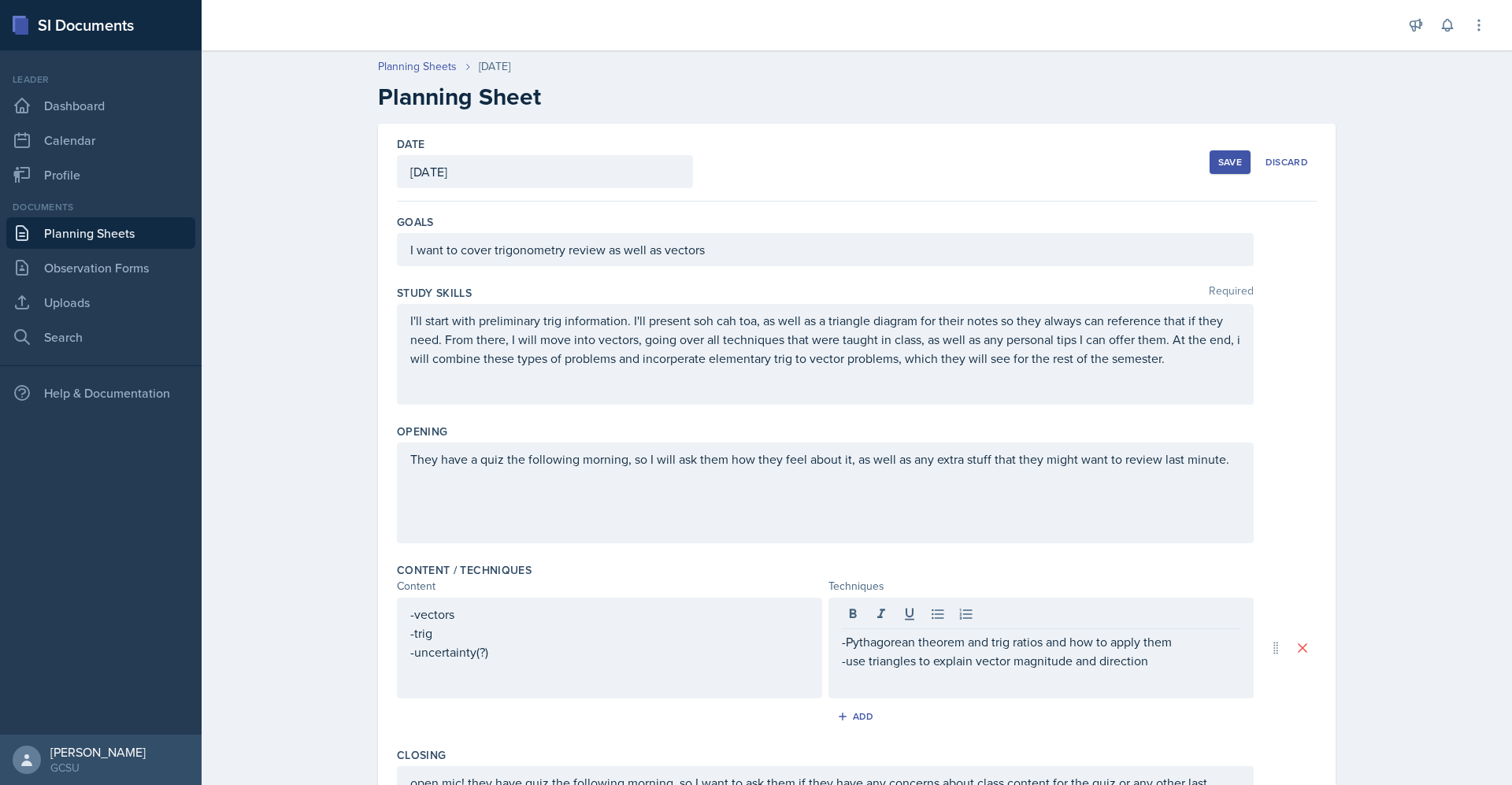
click at [1219, 152] on button "Save" at bounding box center [1229, 162] width 41 height 23
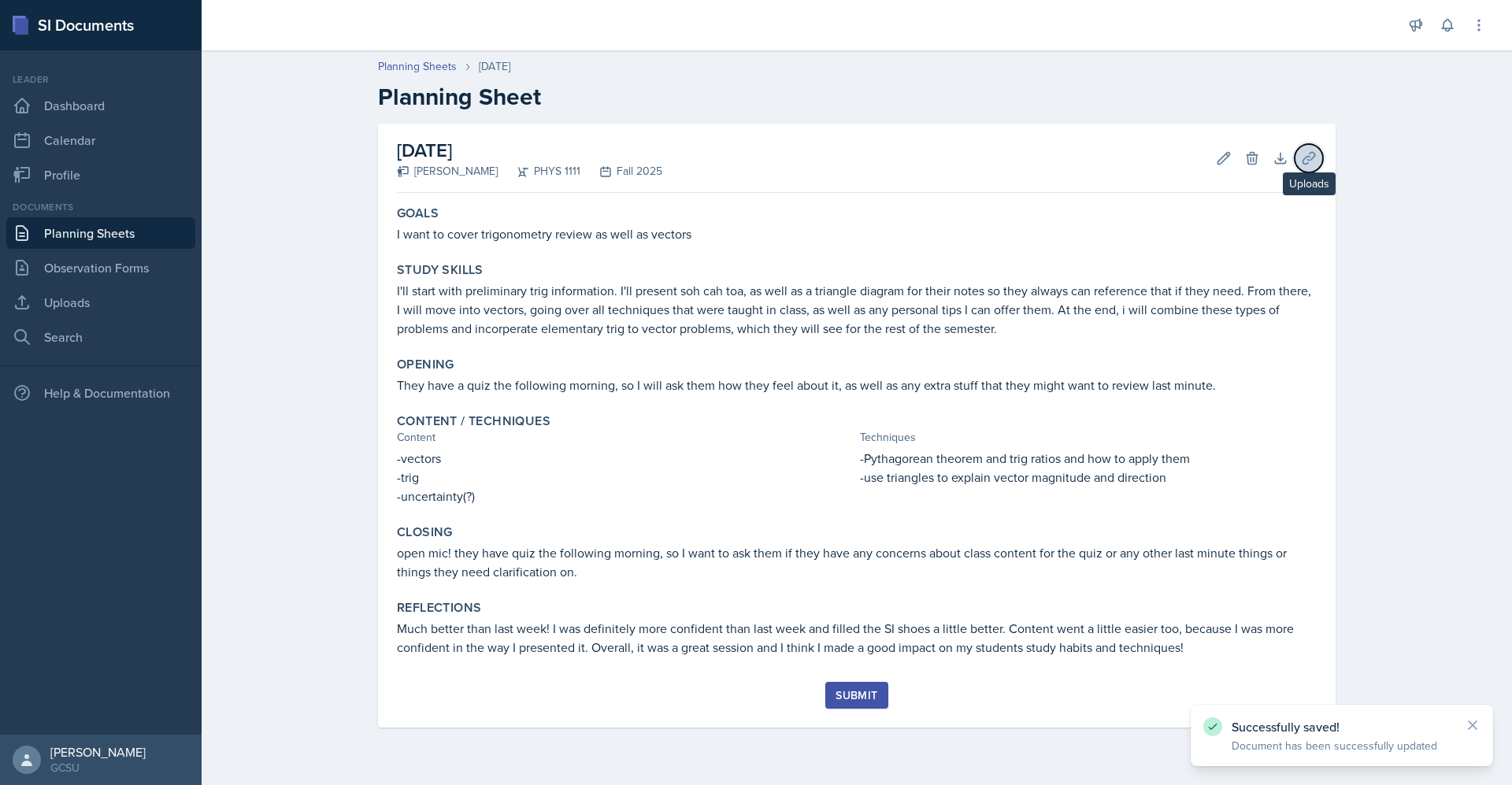
click at [1307, 161] on icon at bounding box center [1308, 158] width 16 height 16
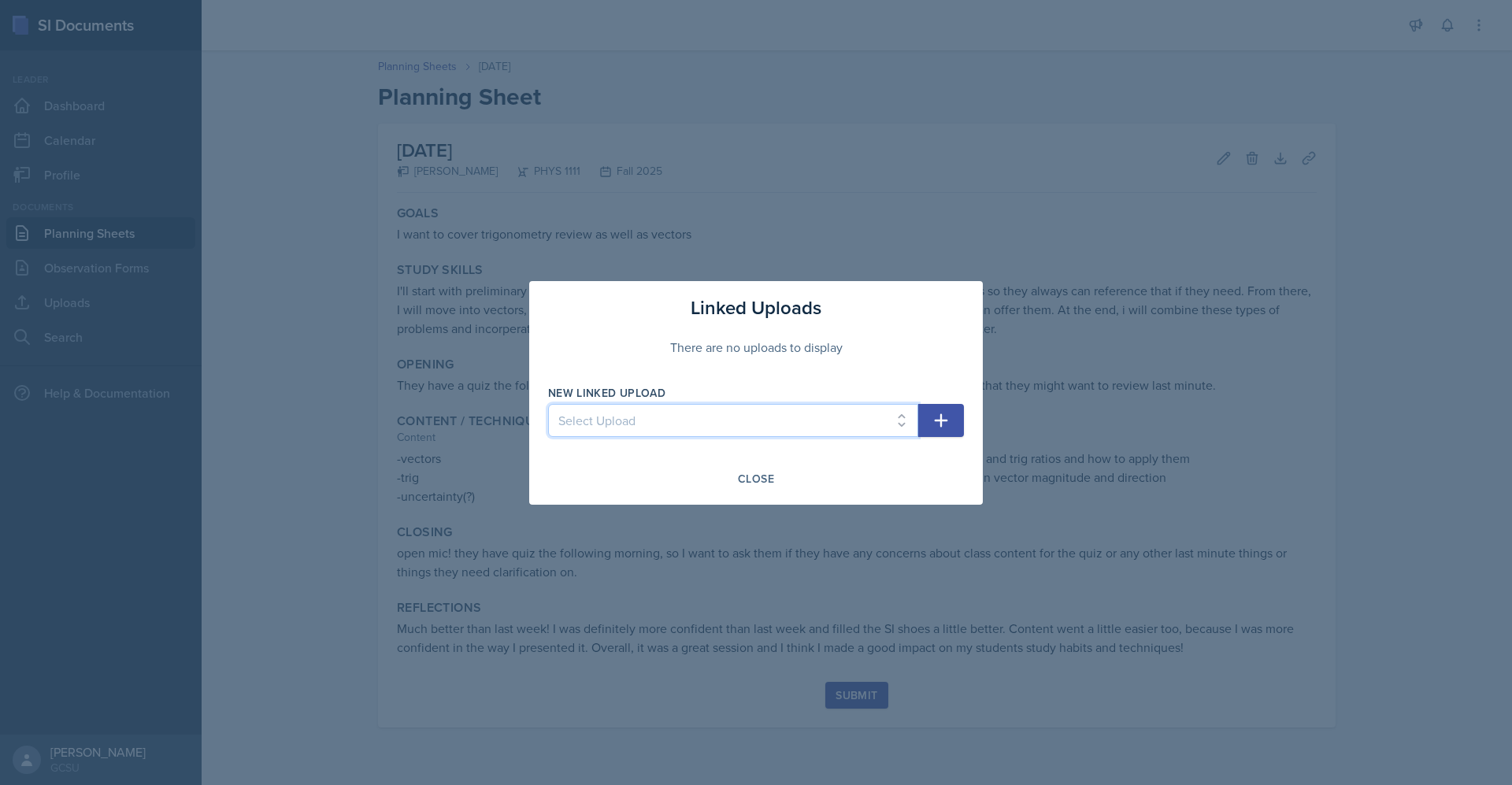
click at [793, 413] on select "Select Upload Algebra Review" at bounding box center [733, 420] width 370 height 33
click at [878, 379] on div "Linked Uploads There are no uploads to display New Linked Upload Select Upload …" at bounding box center [756, 392] width 454 height 224
click at [951, 416] on button "button" at bounding box center [941, 420] width 45 height 33
click at [846, 420] on select "Select Upload Algebra Review" at bounding box center [733, 420] width 370 height 33
click at [961, 413] on button "button" at bounding box center [941, 420] width 45 height 33
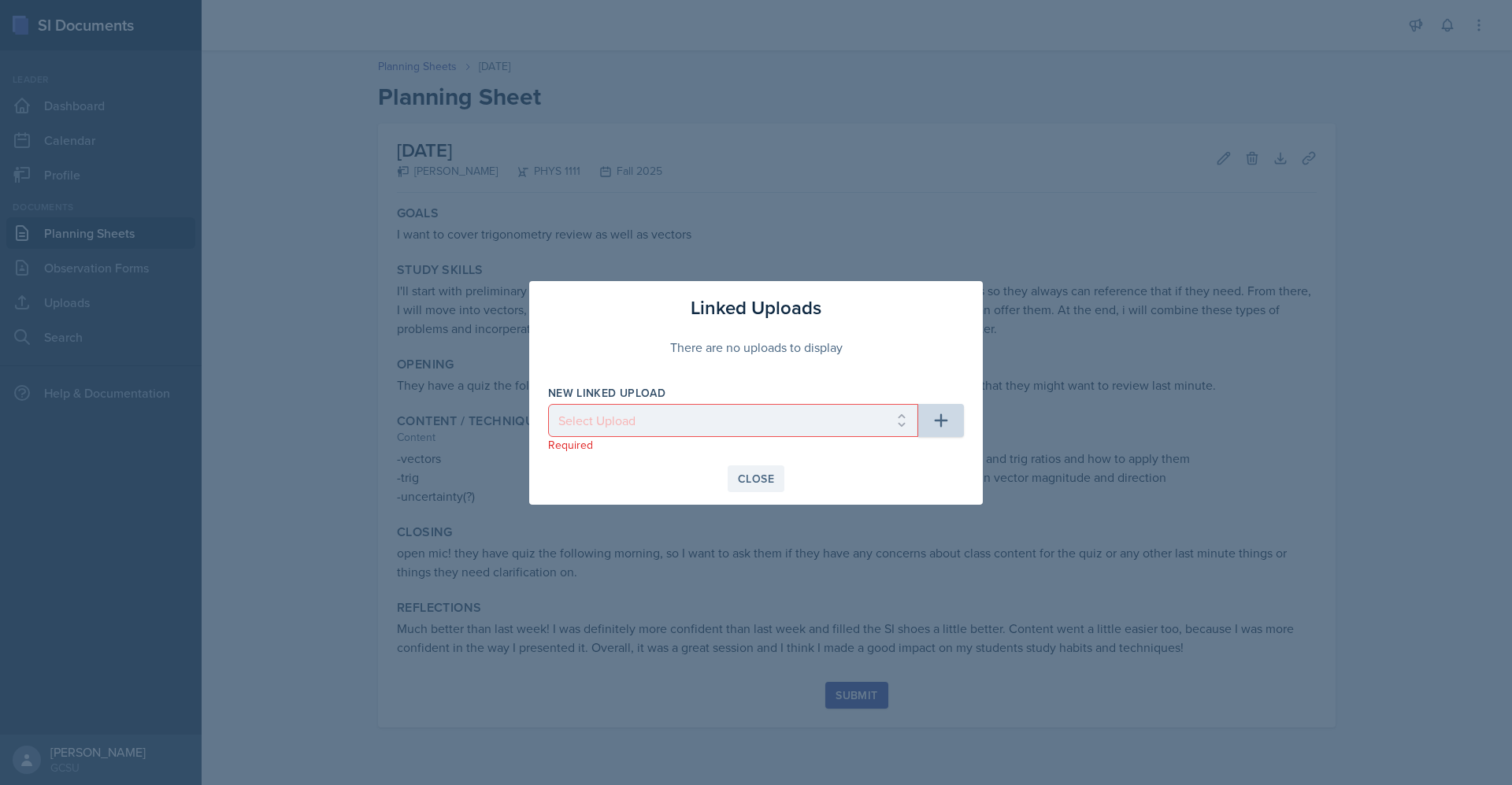
click at [769, 479] on div "Close" at bounding box center [756, 479] width 37 height 12
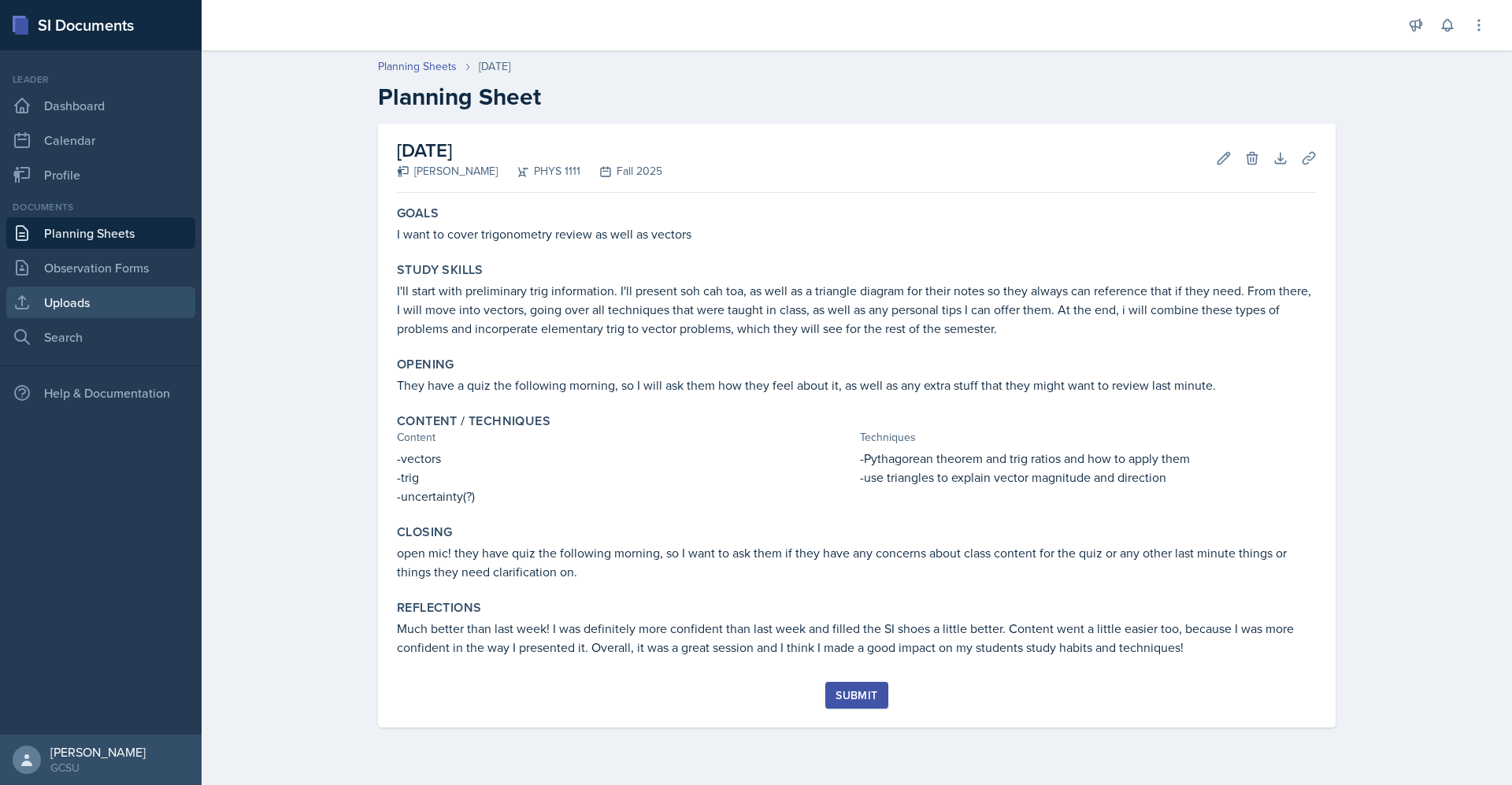
click at [92, 305] on link "Uploads" at bounding box center [100, 302] width 189 height 31
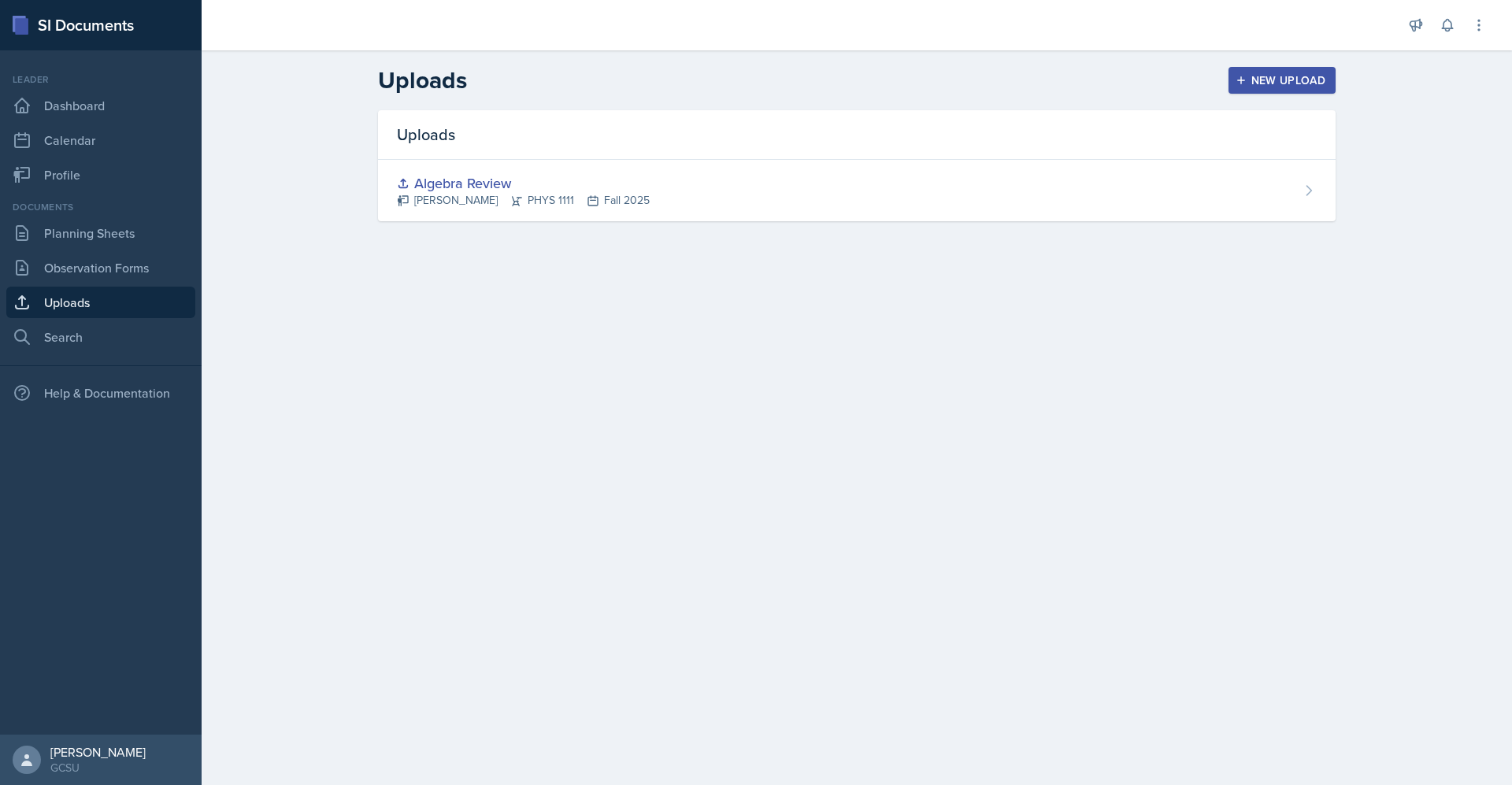
click at [1303, 85] on div "New Upload" at bounding box center [1282, 80] width 87 height 12
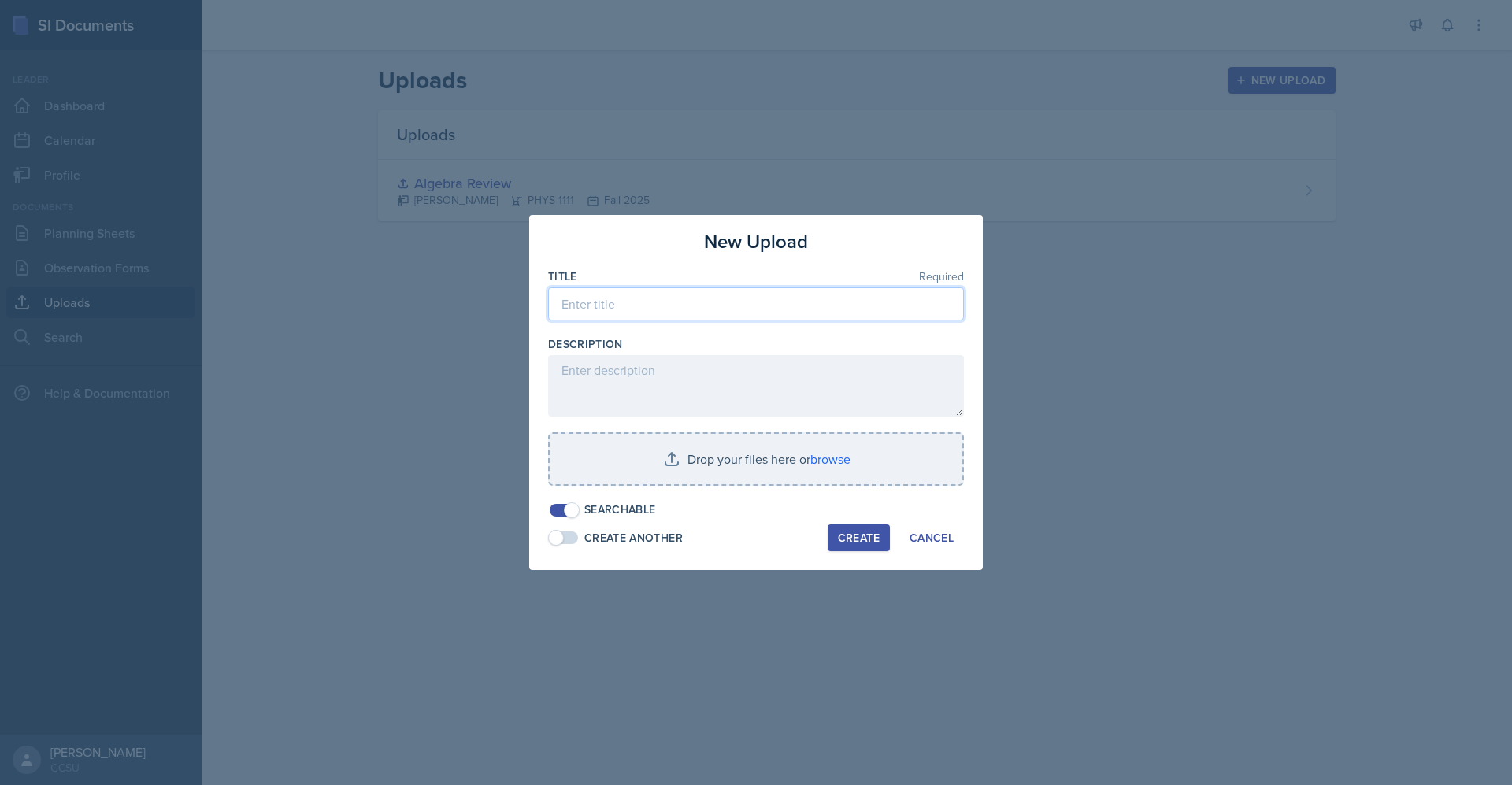
click at [668, 309] on input at bounding box center [756, 304] width 416 height 33
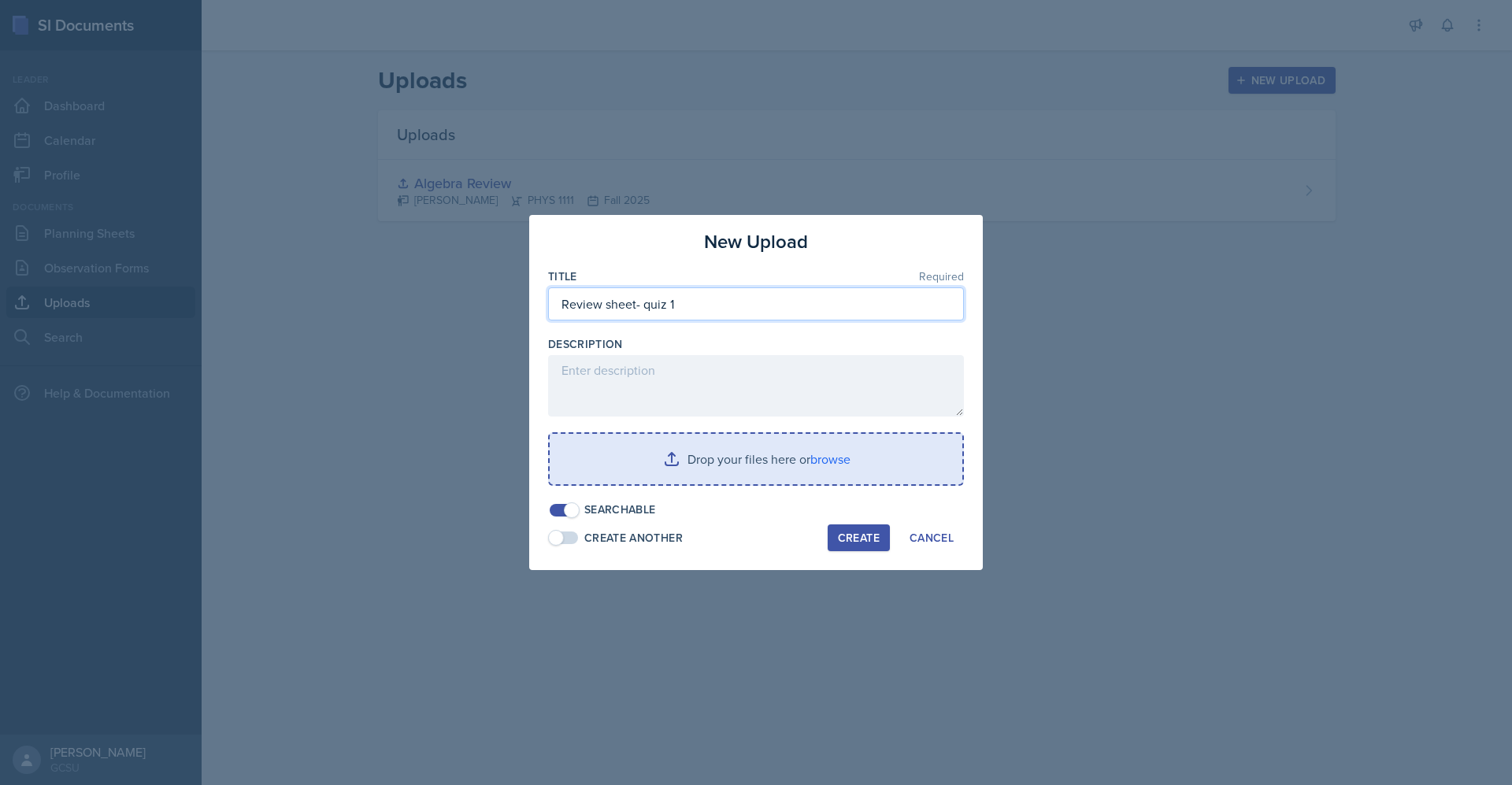
type input "Review sheet- quiz 1"
click at [747, 473] on input "file" at bounding box center [756, 459] width 413 height 50
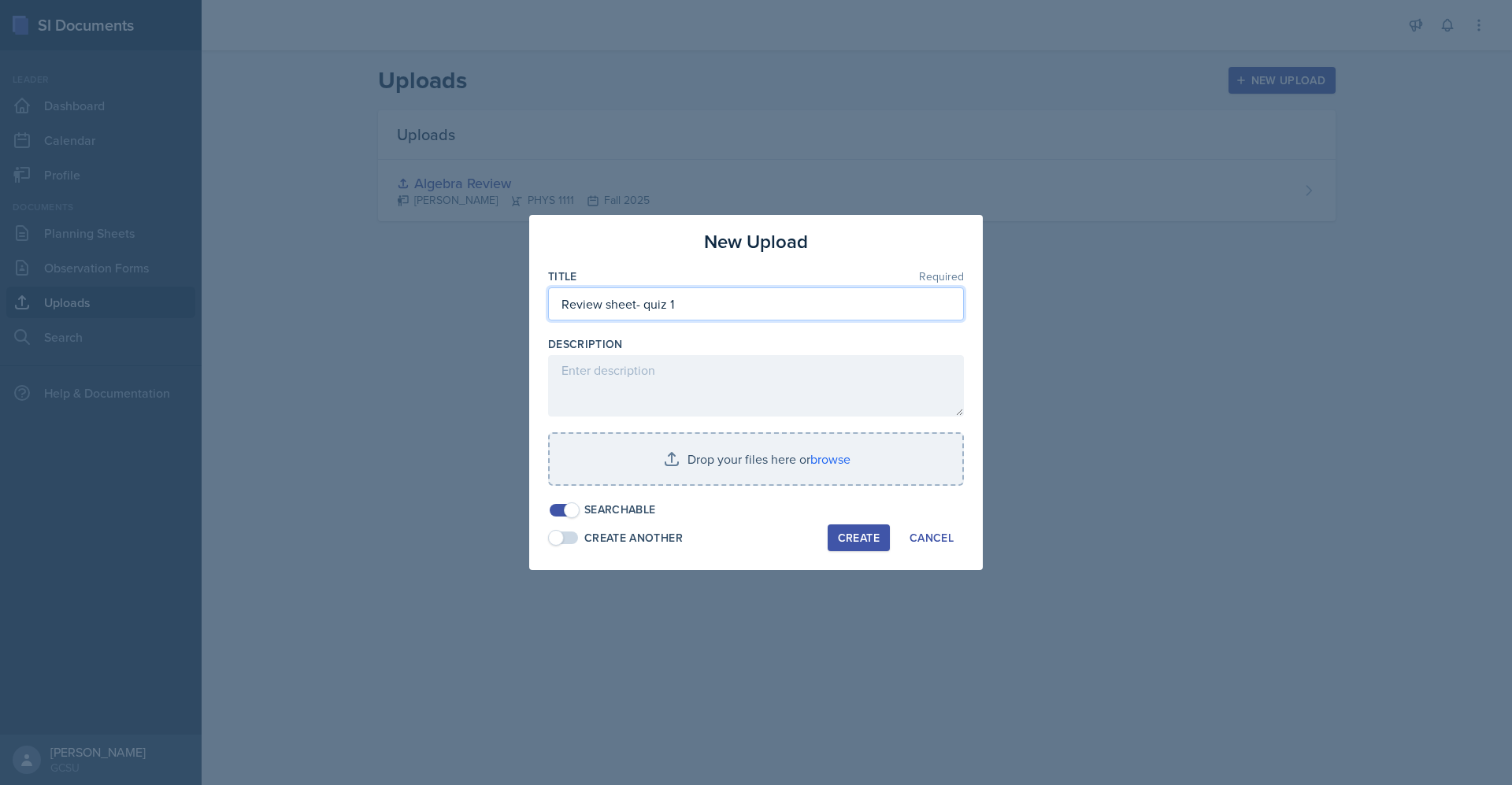
drag, startPoint x: 702, startPoint y: 311, endPoint x: 401, endPoint y: 325, distance: 301.3
click at [401, 325] on div "New Upload Title Required Review sheet- quiz 1 Description Drop your files here…" at bounding box center [756, 392] width 1512 height 785
type input "v"
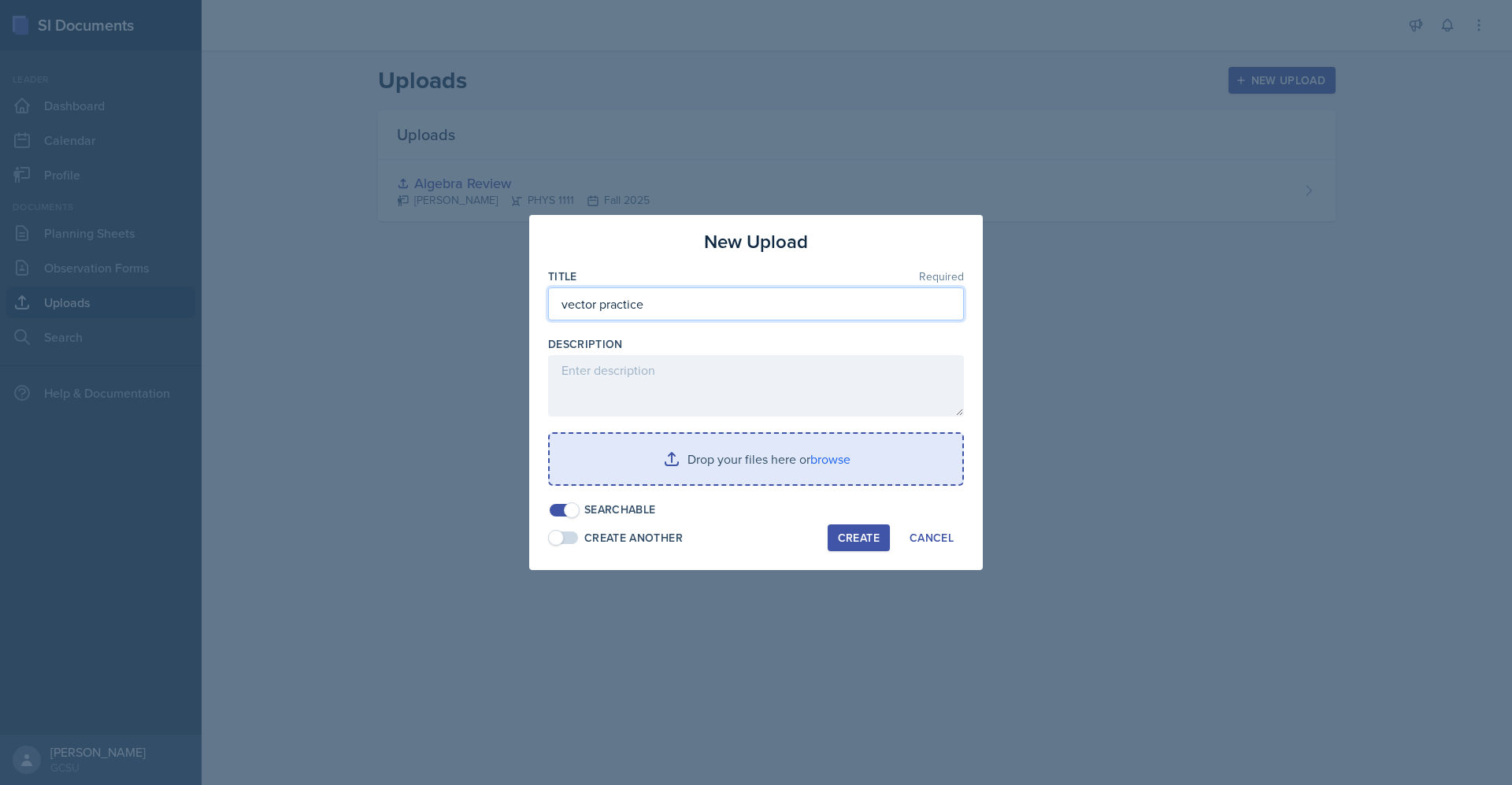
type input "vector practice"
click at [803, 453] on input "file" at bounding box center [756, 459] width 413 height 50
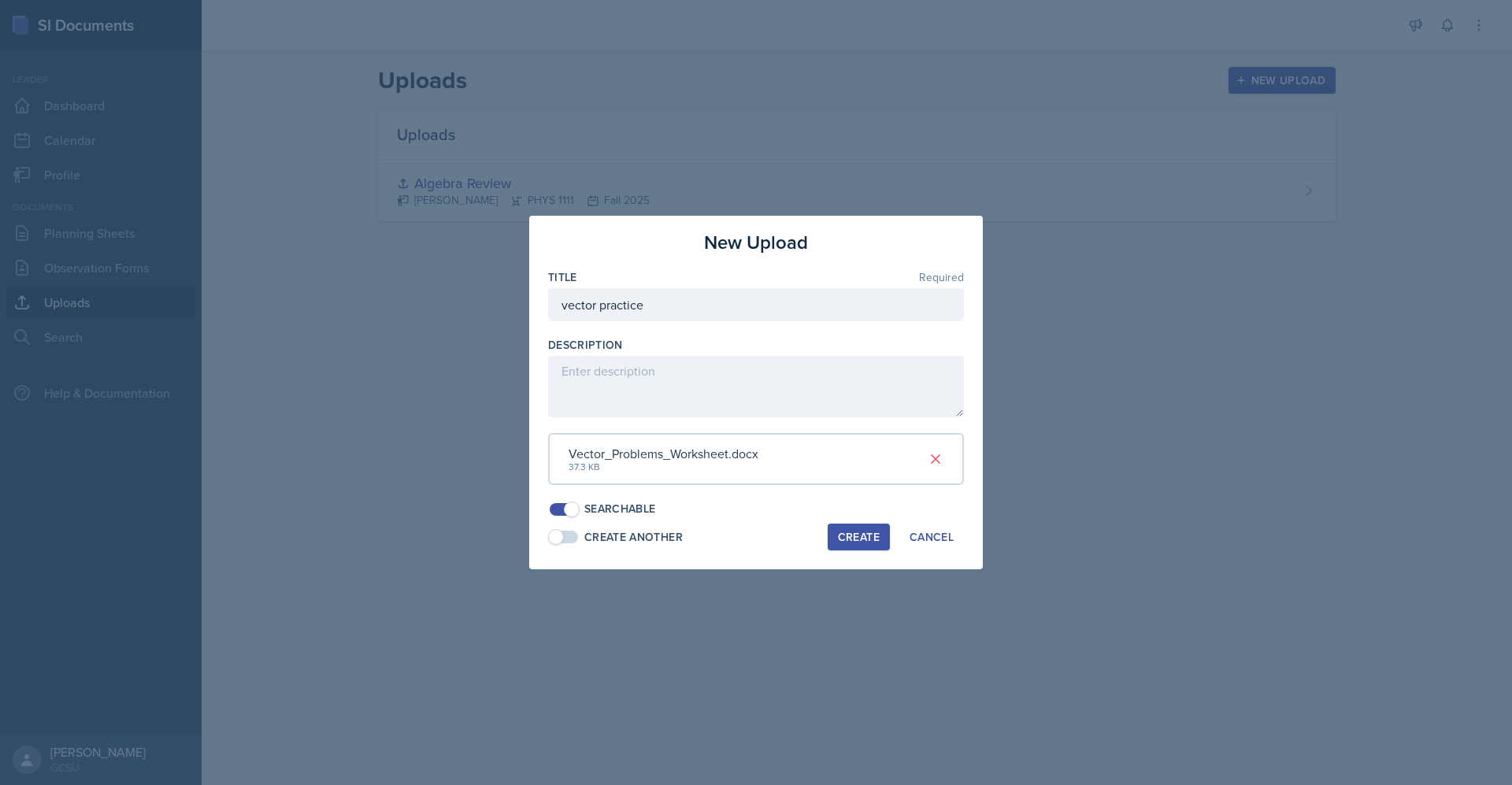
click at [857, 533] on div "Create" at bounding box center [858, 537] width 42 height 12
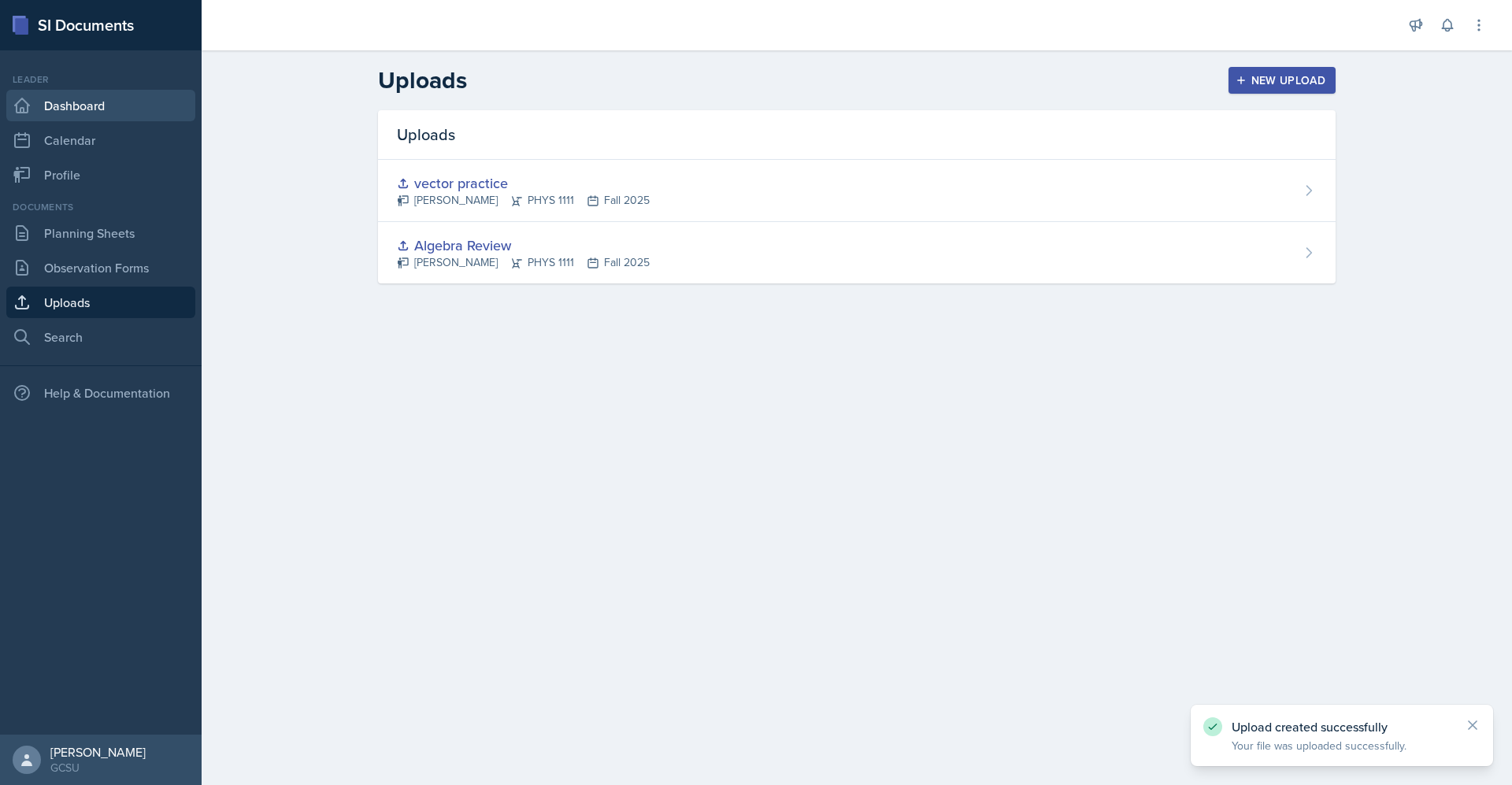
click at [93, 115] on link "Dashboard" at bounding box center [100, 105] width 189 height 31
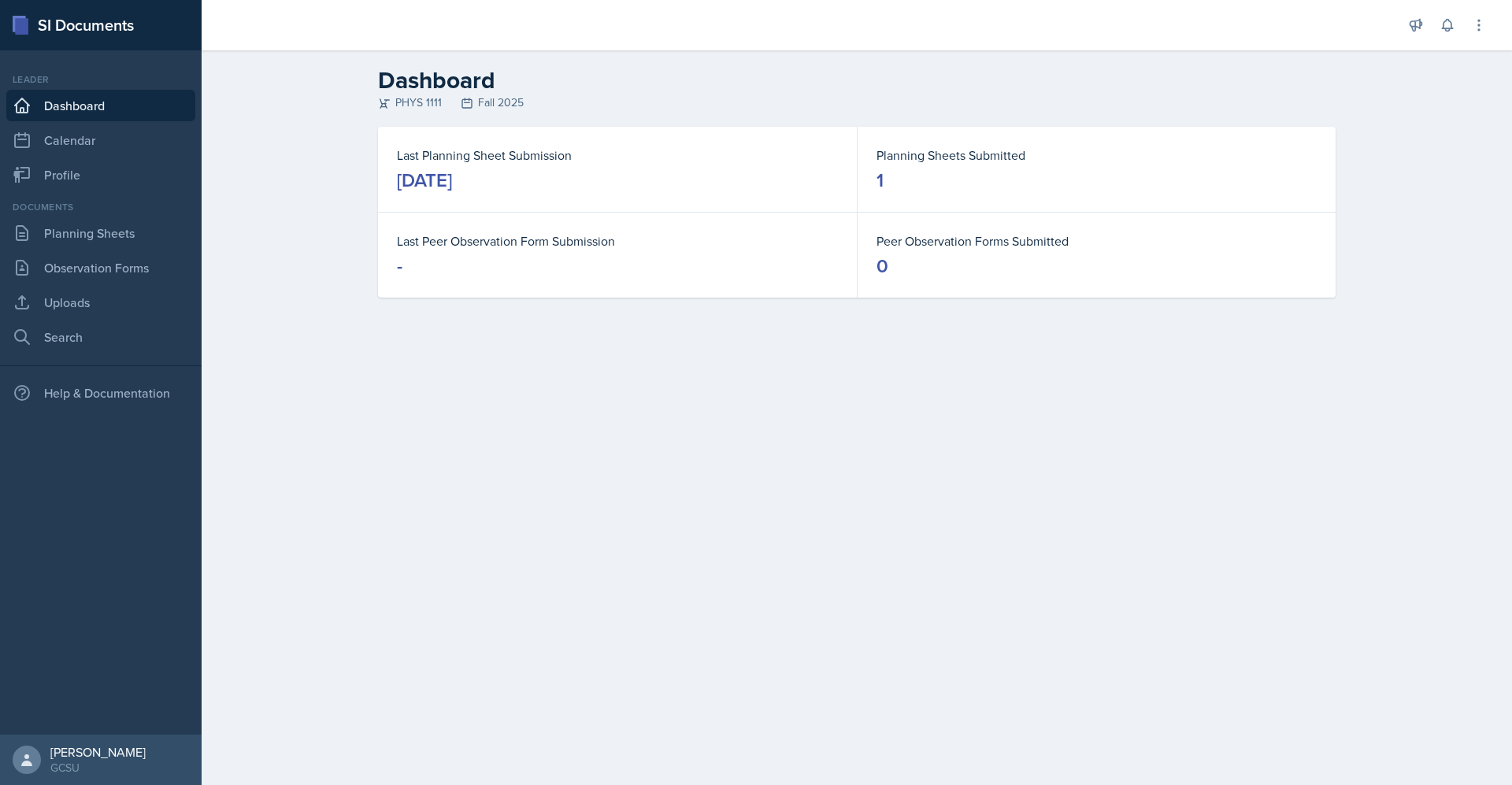
click at [452, 178] on div "[DATE]" at bounding box center [424, 180] width 55 height 25
click at [128, 230] on link "Planning Sheets" at bounding box center [100, 233] width 189 height 31
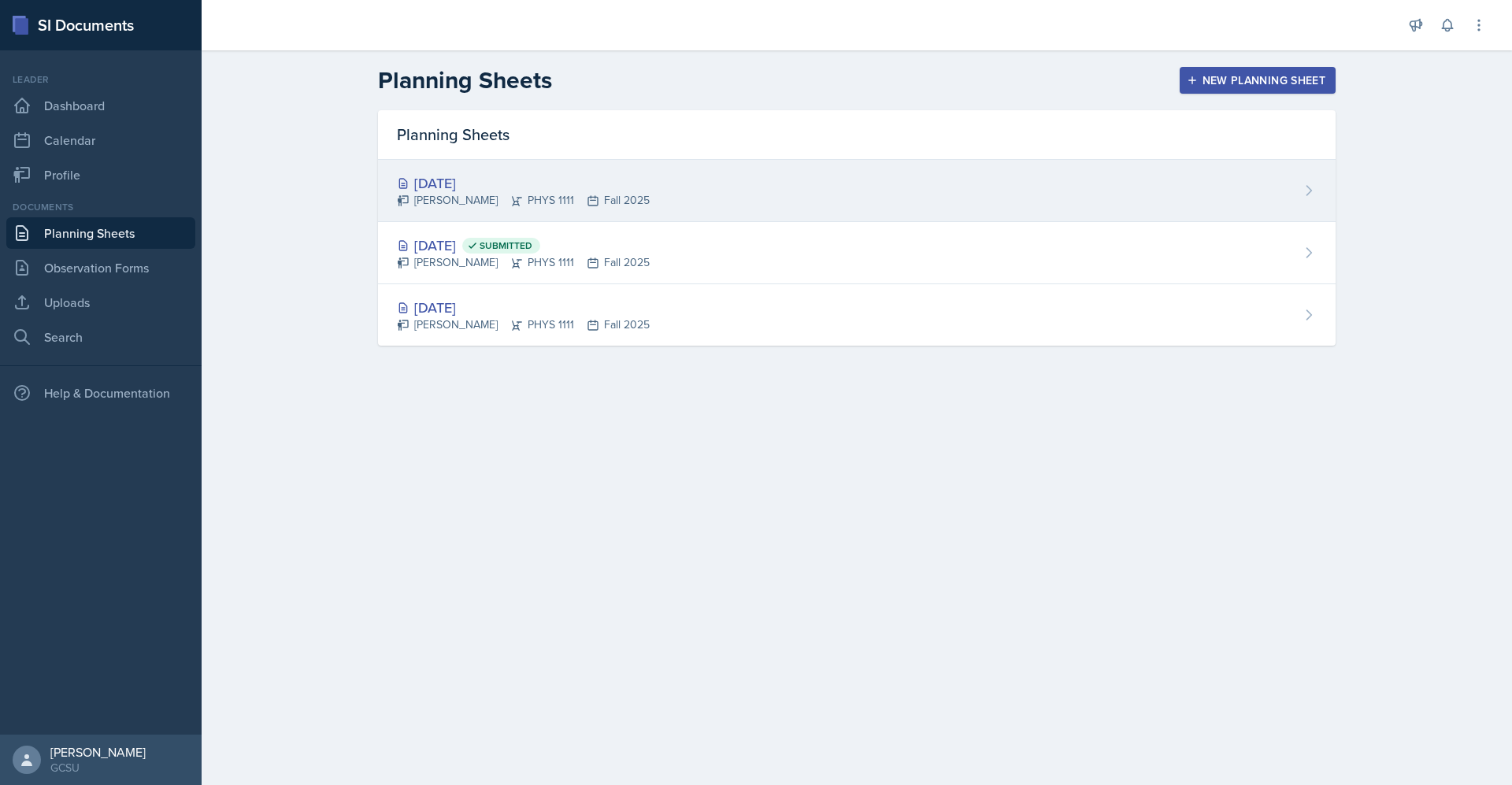
click at [458, 188] on div "[DATE]" at bounding box center [523, 183] width 252 height 21
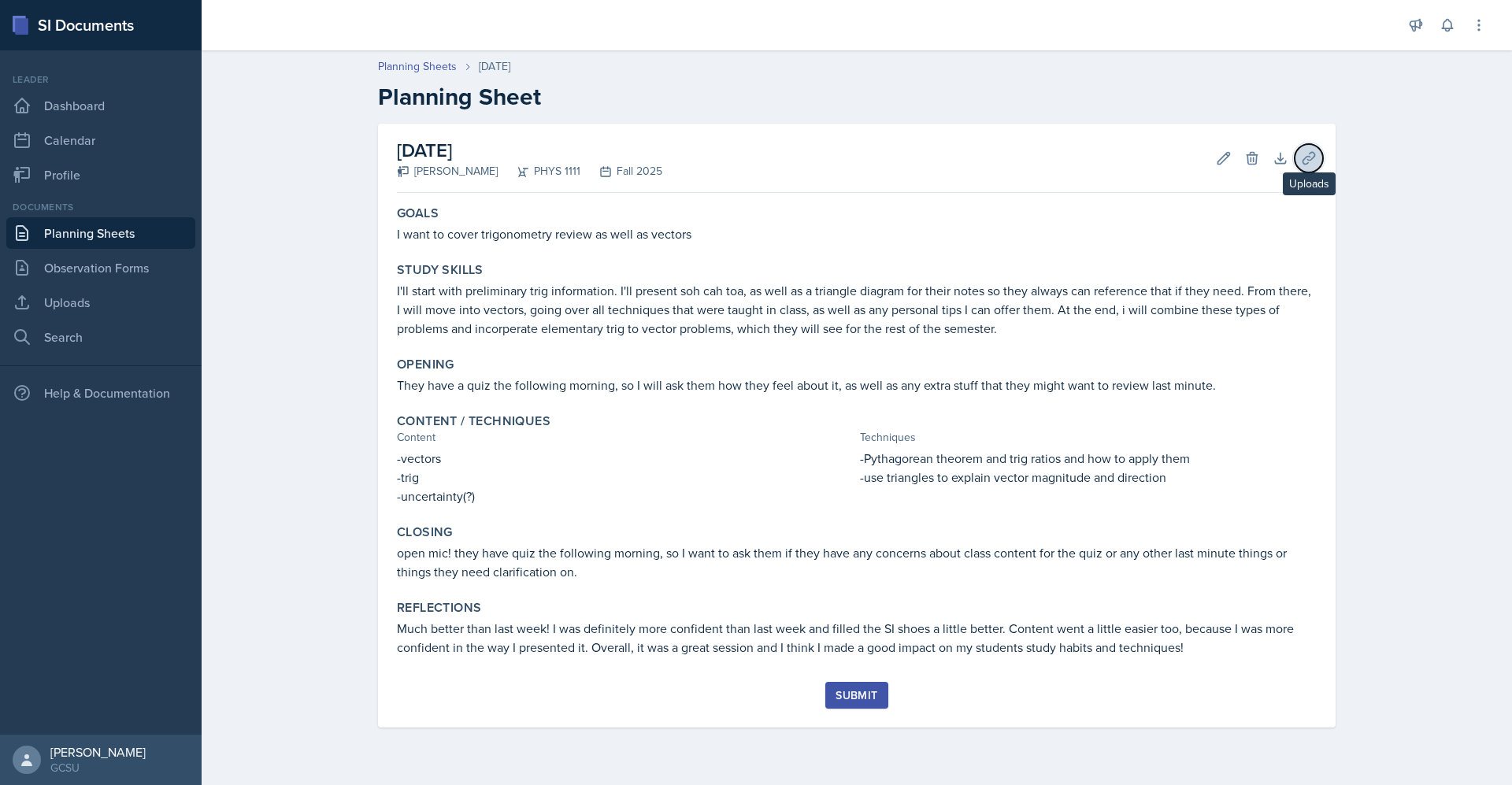
click at [1300, 152] on button "Uploads" at bounding box center [1308, 158] width 29 height 29
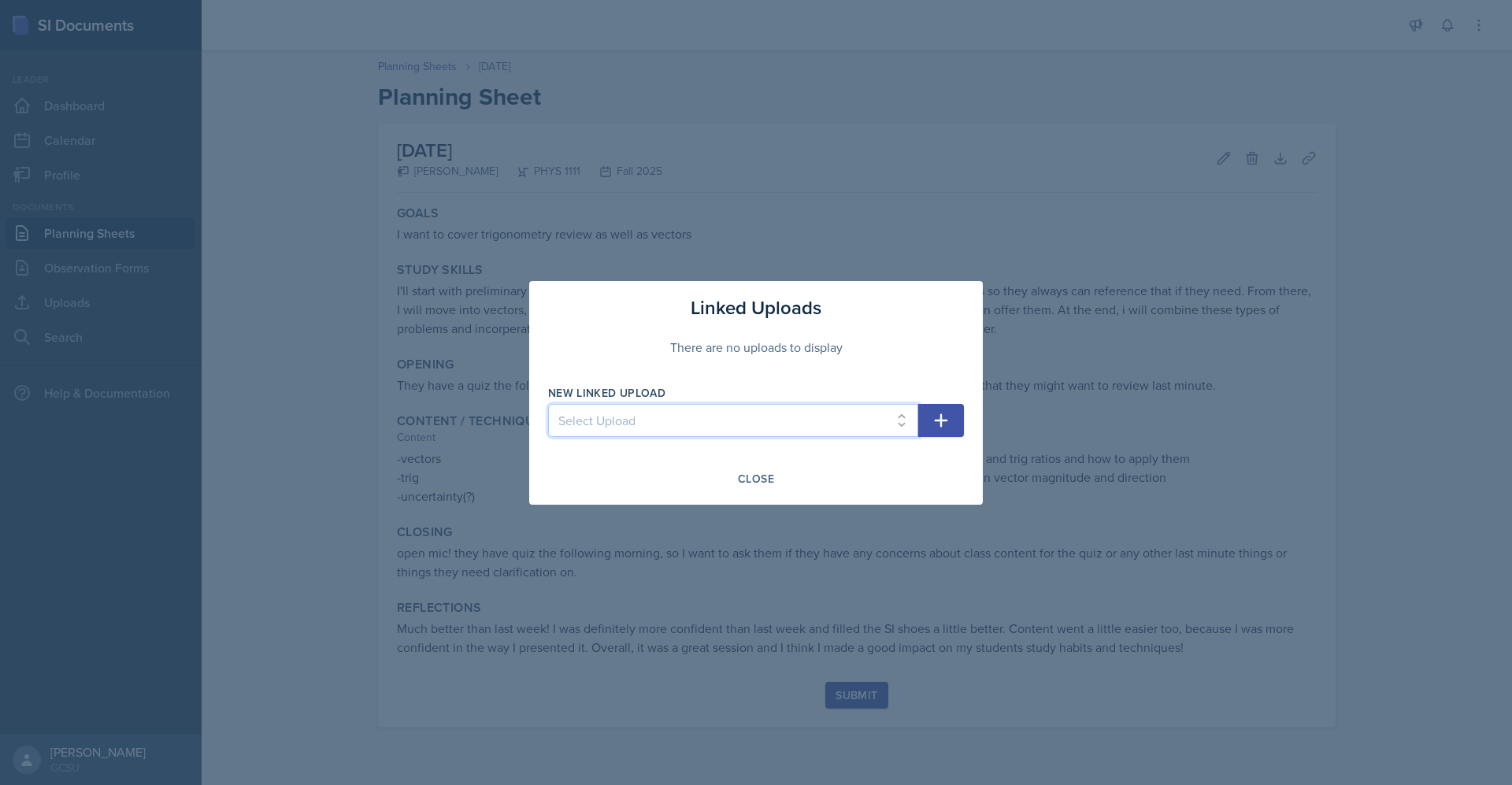
click at [858, 412] on select "Select Upload Algebra Review vector practice" at bounding box center [733, 420] width 370 height 33
select select "b6092a66-5da3-4a68-b887-f2fd41544177"
click at [548, 404] on select "Select Upload Algebra Review vector practice" at bounding box center [733, 420] width 370 height 33
click at [730, 473] on button "Close" at bounding box center [756, 479] width 57 height 27
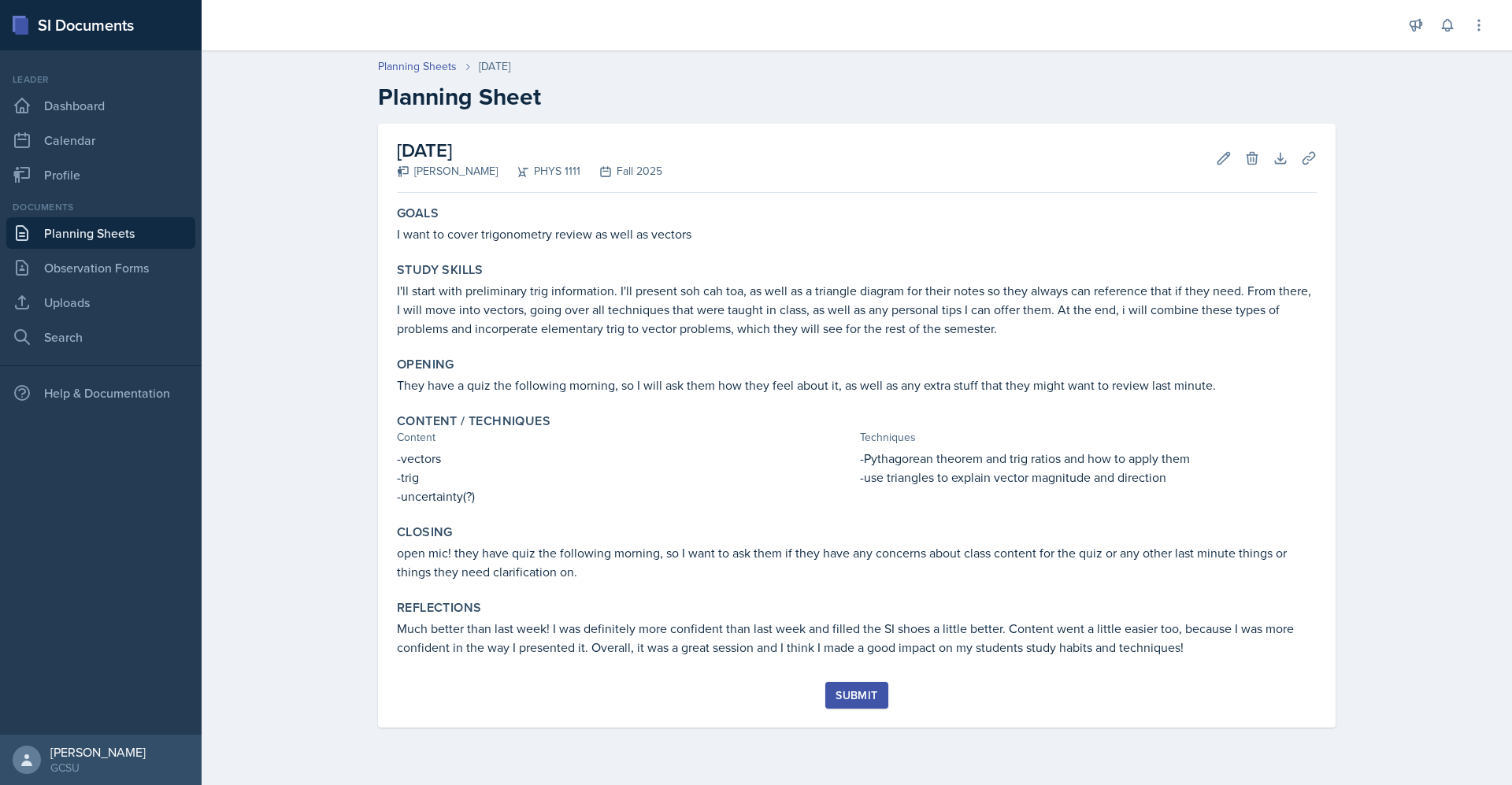
click at [864, 697] on div "Submit" at bounding box center [857, 694] width 42 height 12
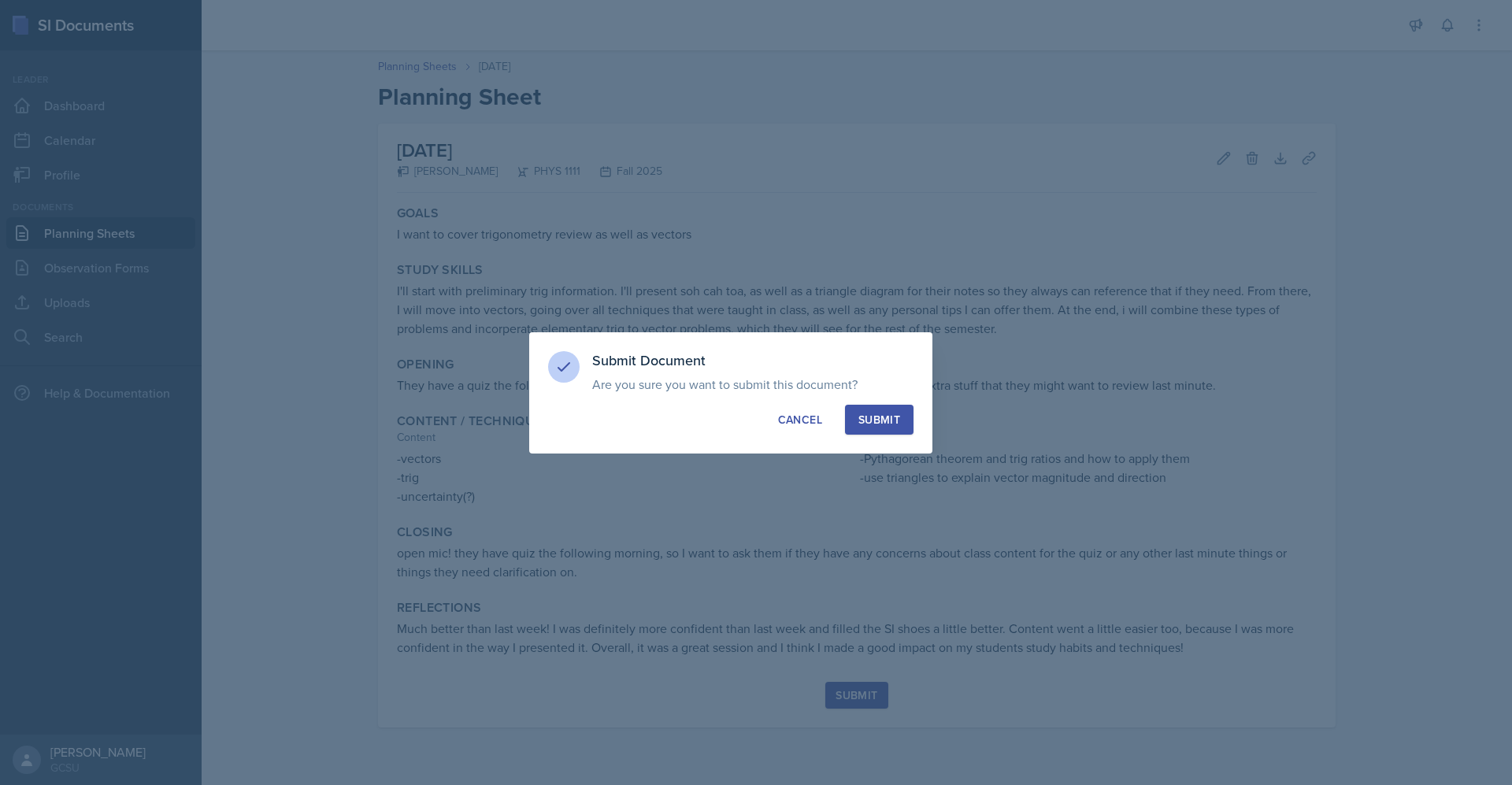
click at [889, 419] on div "Submit" at bounding box center [879, 419] width 42 height 16
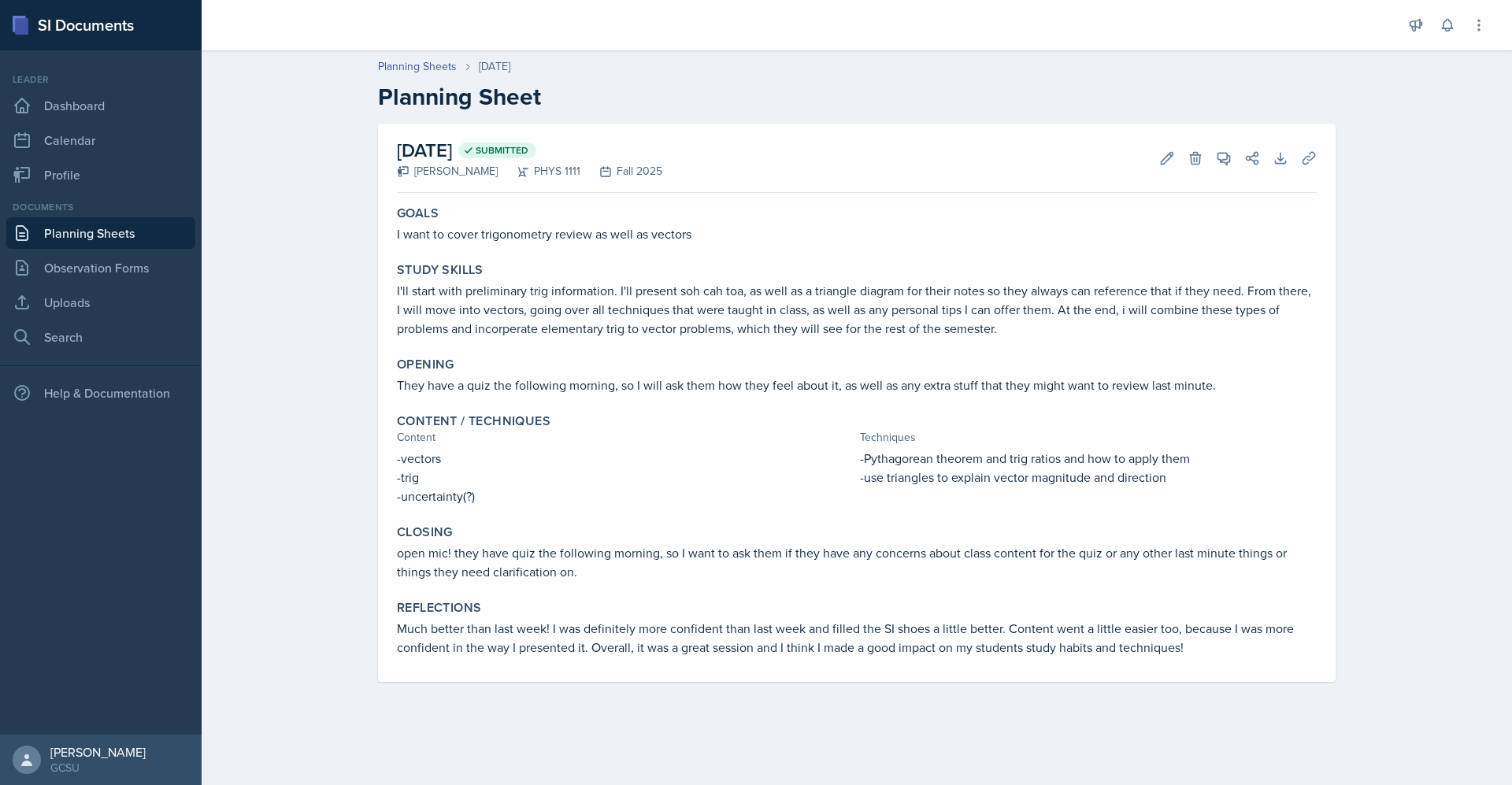
click at [499, 735] on main "Planning Sheets [DATE] Planning Sheet [DATE] Submitted [PERSON_NAME] PHYS 1111 …" at bounding box center [857, 418] width 1310 height 735
